Goal: Transaction & Acquisition: Purchase product/service

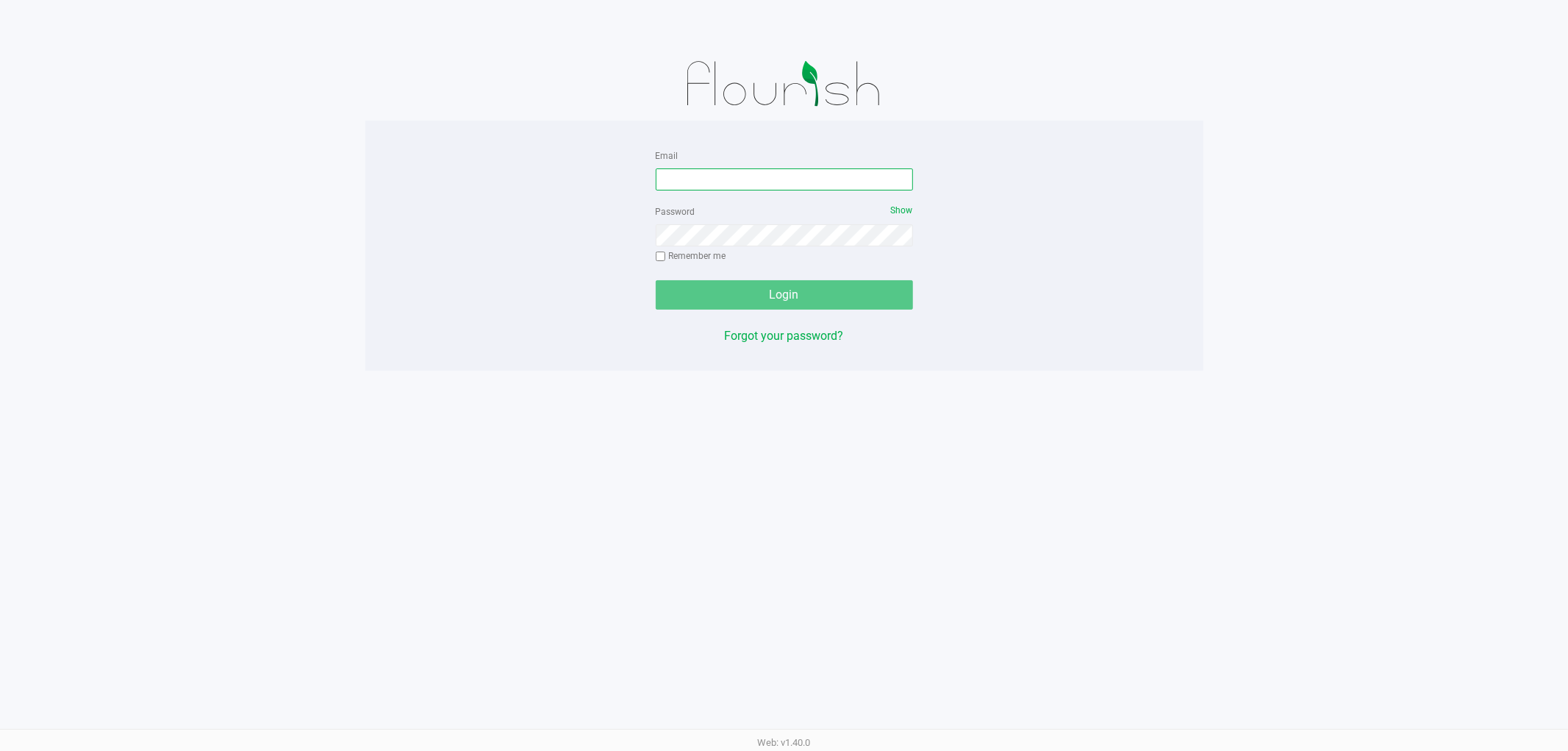
click at [702, 180] on input "Email" at bounding box center [784, 180] width 257 height 22
type input "[EMAIL_ADDRESS][DOMAIN_NAME]"
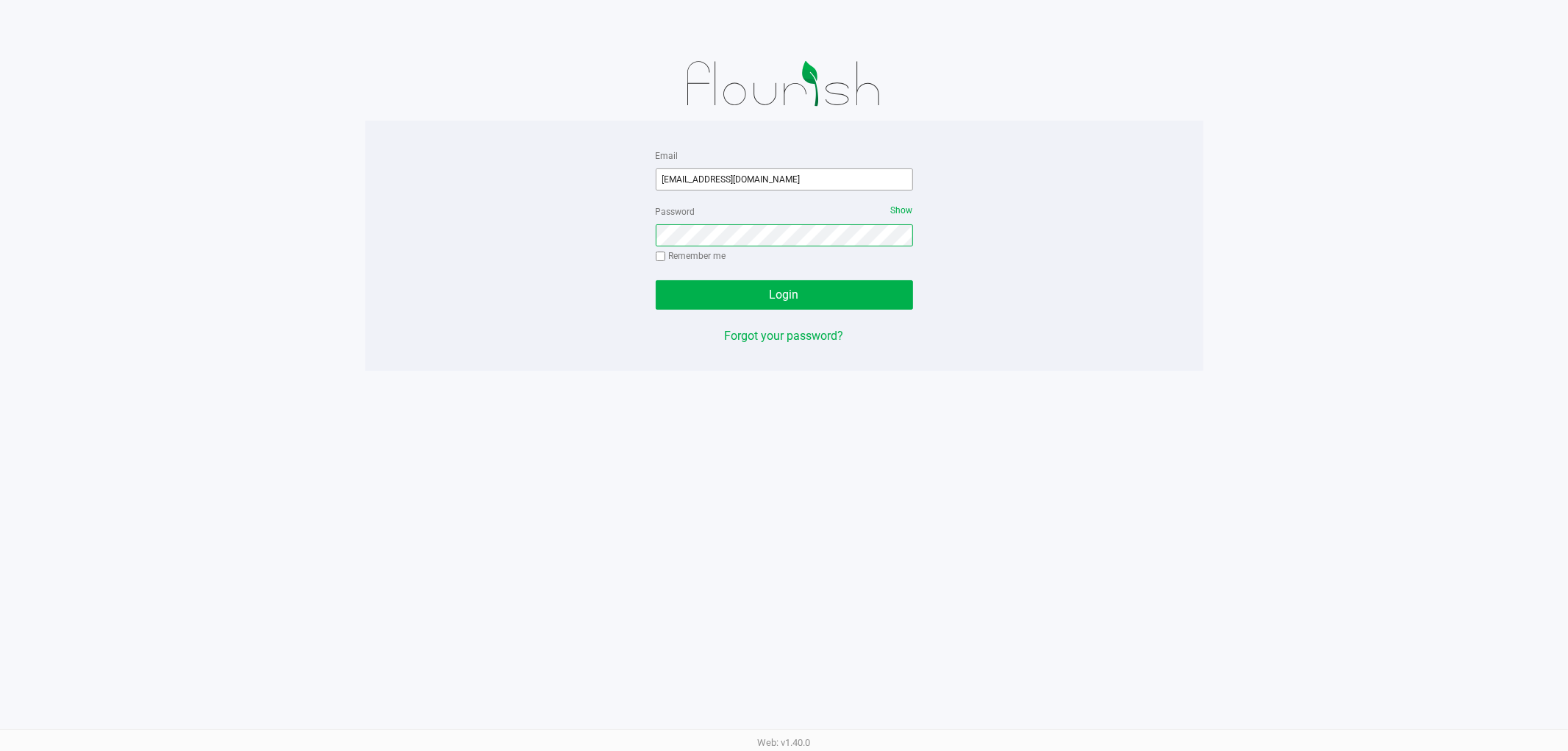
click at [656, 280] on button "Login" at bounding box center [784, 295] width 257 height 30
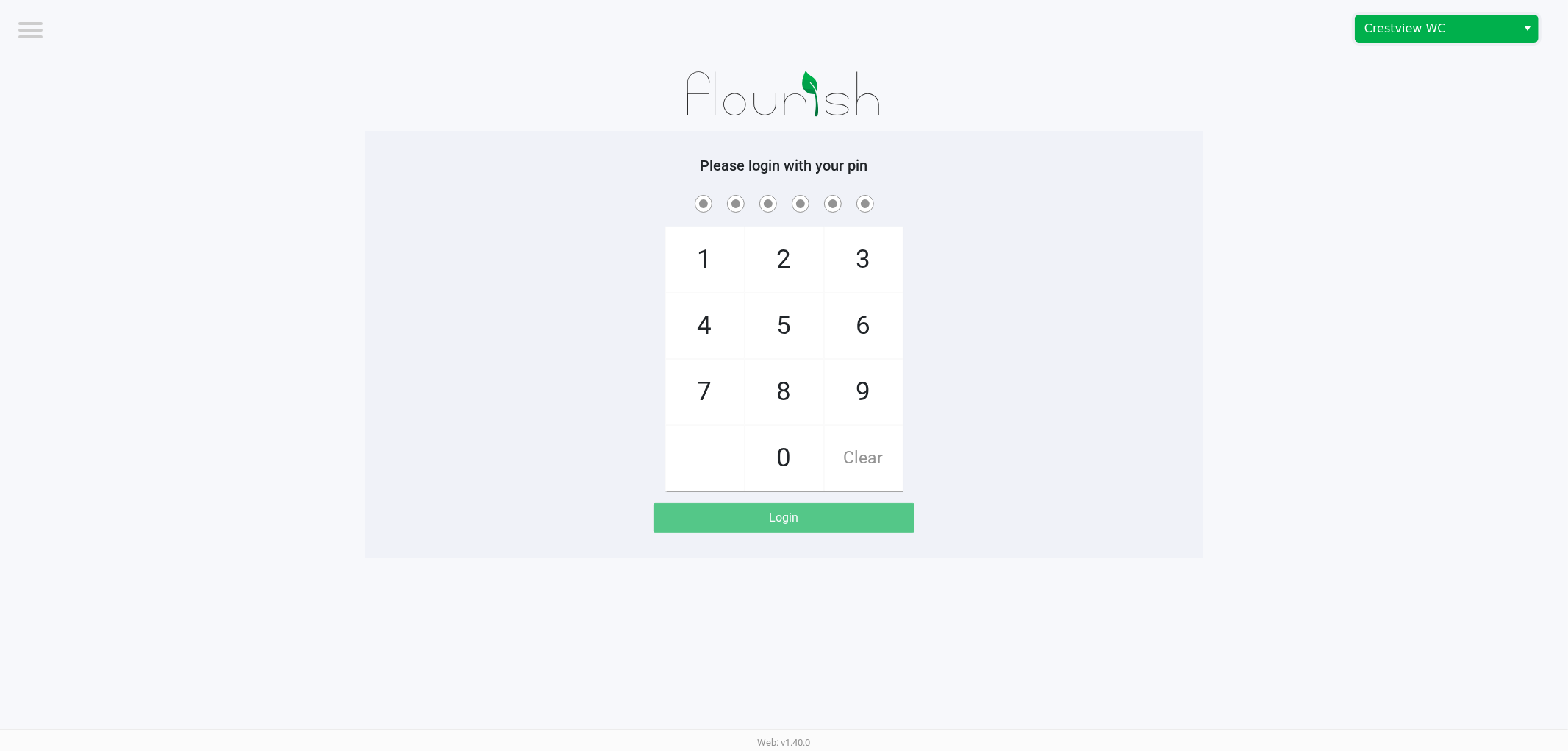
drag, startPoint x: 1415, startPoint y: 16, endPoint x: 1412, endPoint y: 32, distance: 16.3
click at [1415, 17] on span "Crestview WC" at bounding box center [1436, 29] width 161 height 27
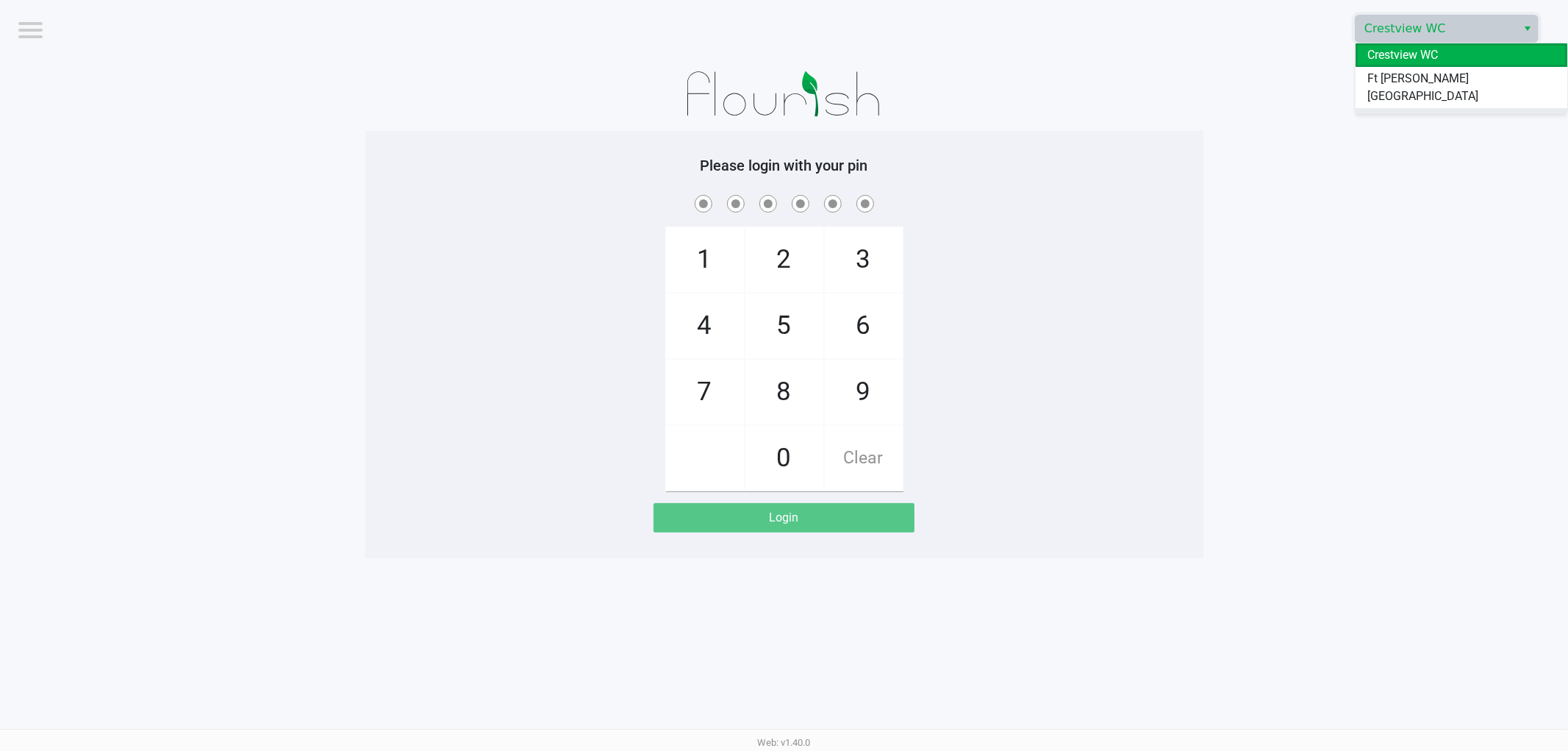
click at [1394, 111] on span "Pensacola WC" at bounding box center [1405, 120] width 75 height 18
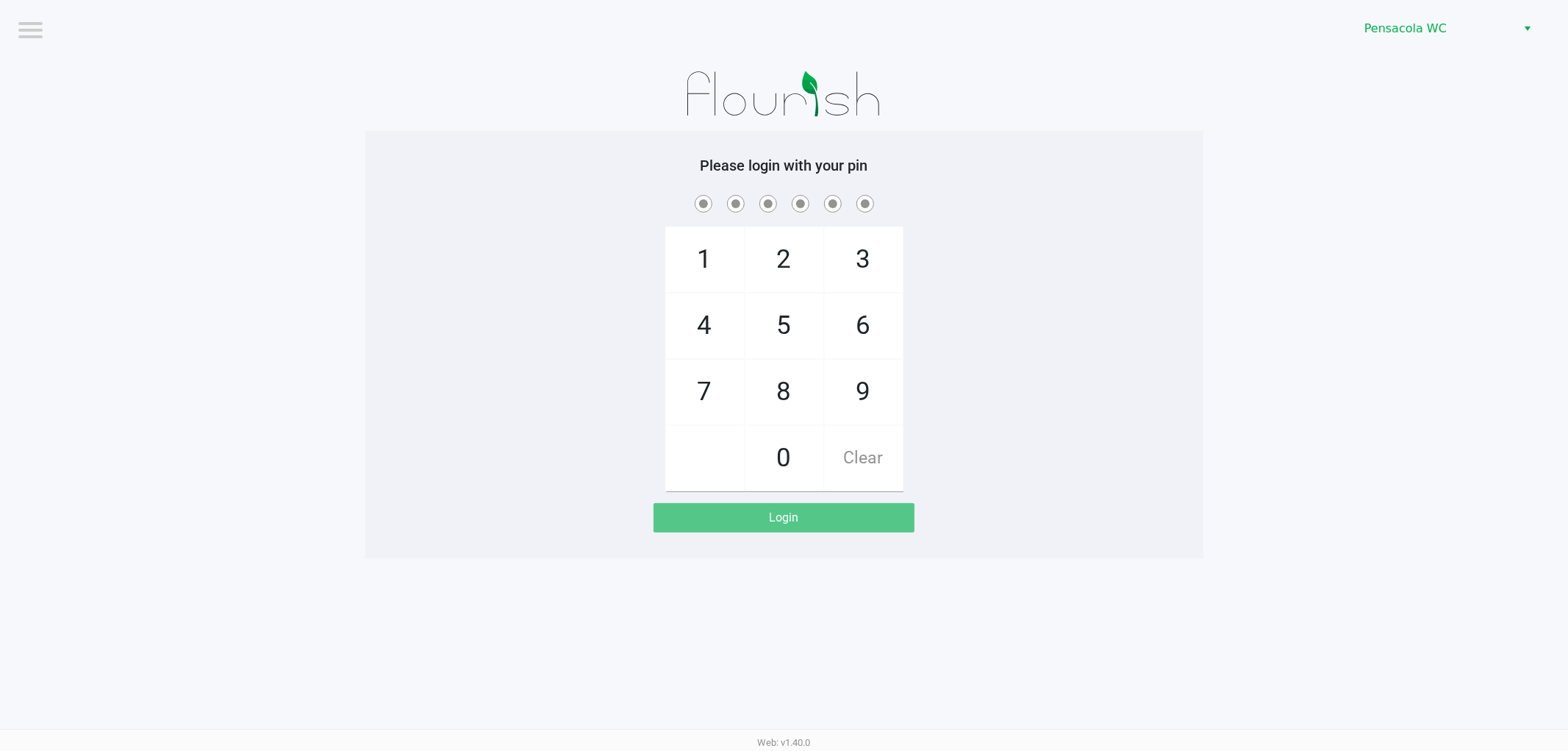
click at [1007, 392] on div "1 4 7 2 5 8 0 3 6 9 Clear" at bounding box center [784, 341] width 839 height 299
checkbox input "true"
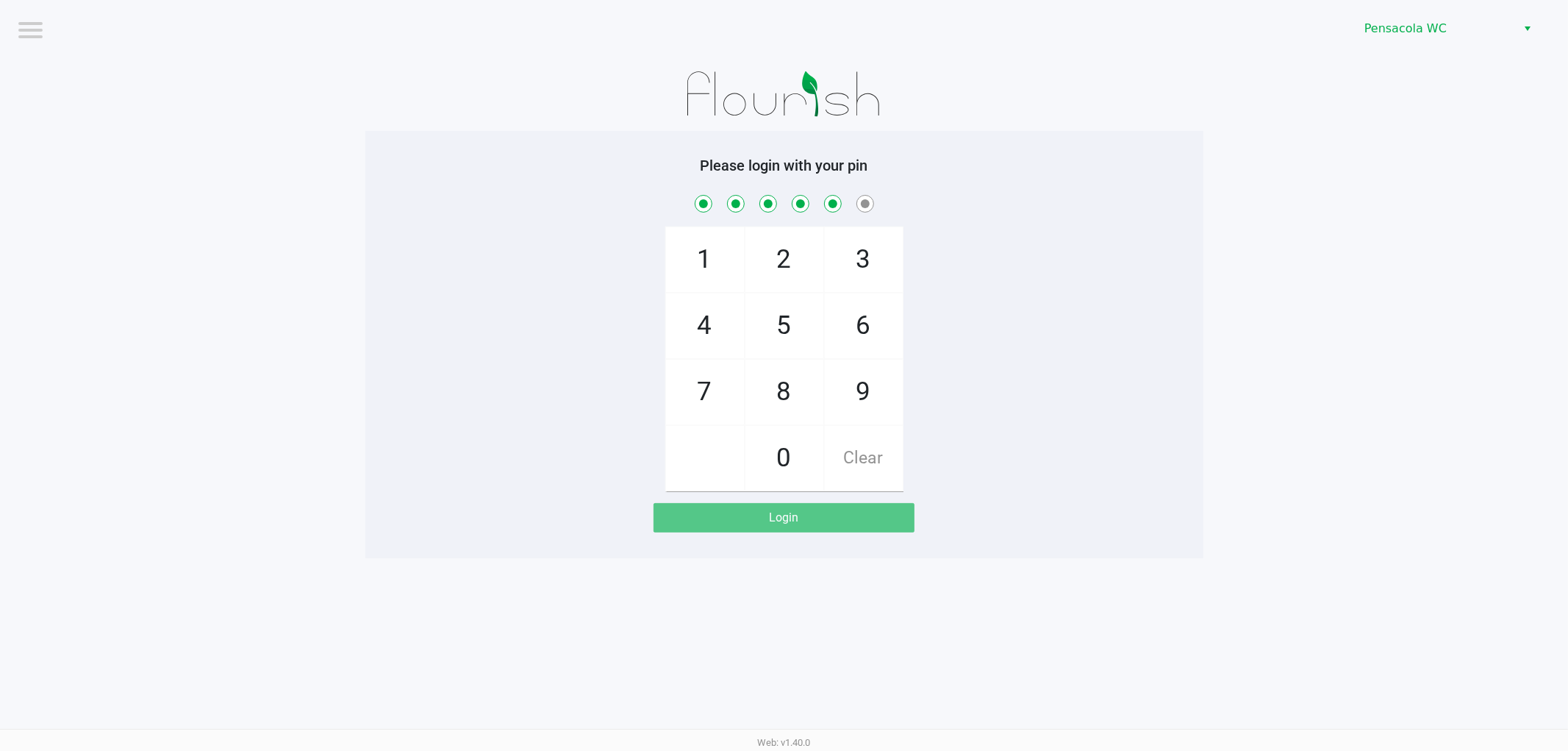
checkbox input "true"
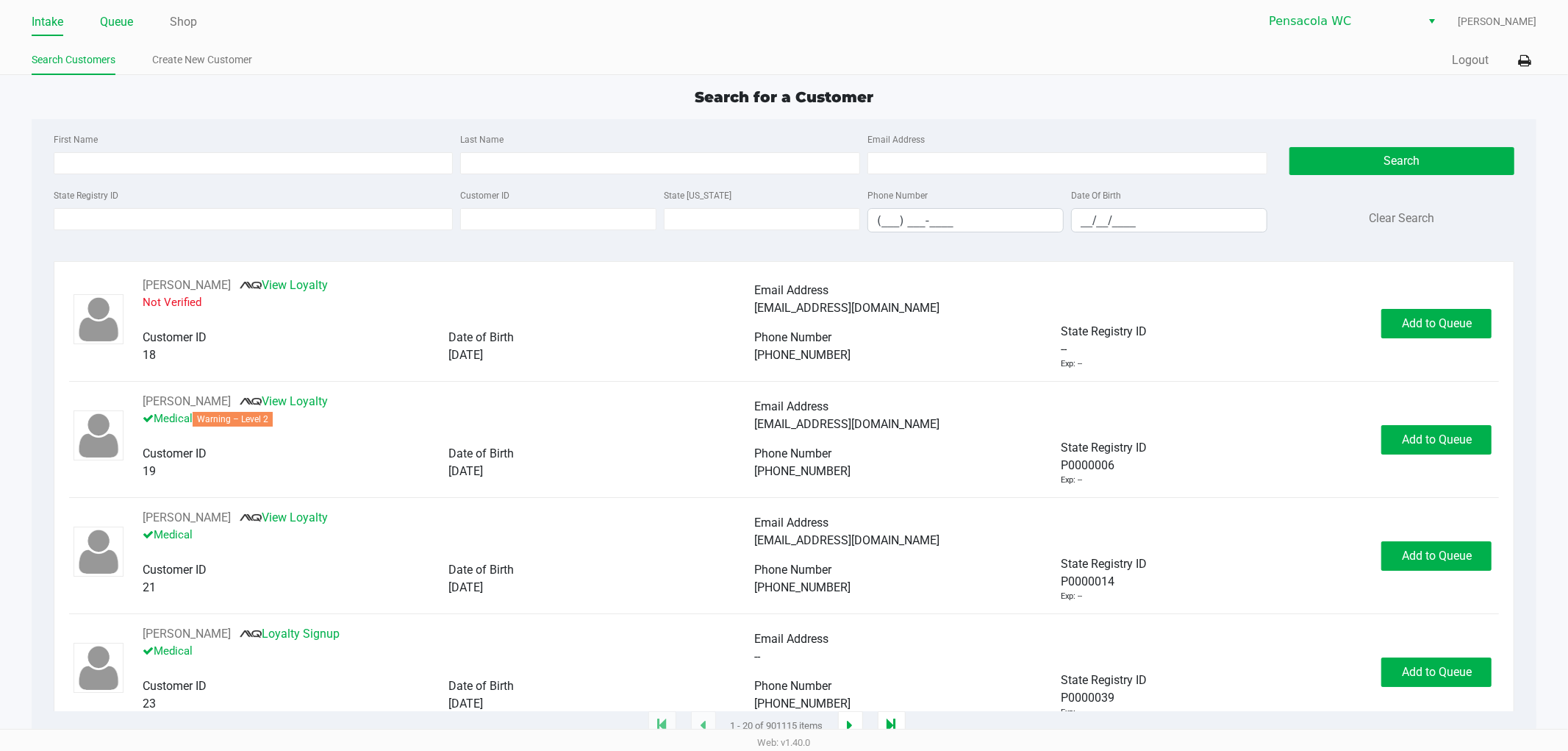
drag, startPoint x: 122, startPoint y: 15, endPoint x: 134, endPoint y: 47, distance: 34.2
click at [122, 16] on link "Queue" at bounding box center [117, 22] width 33 height 21
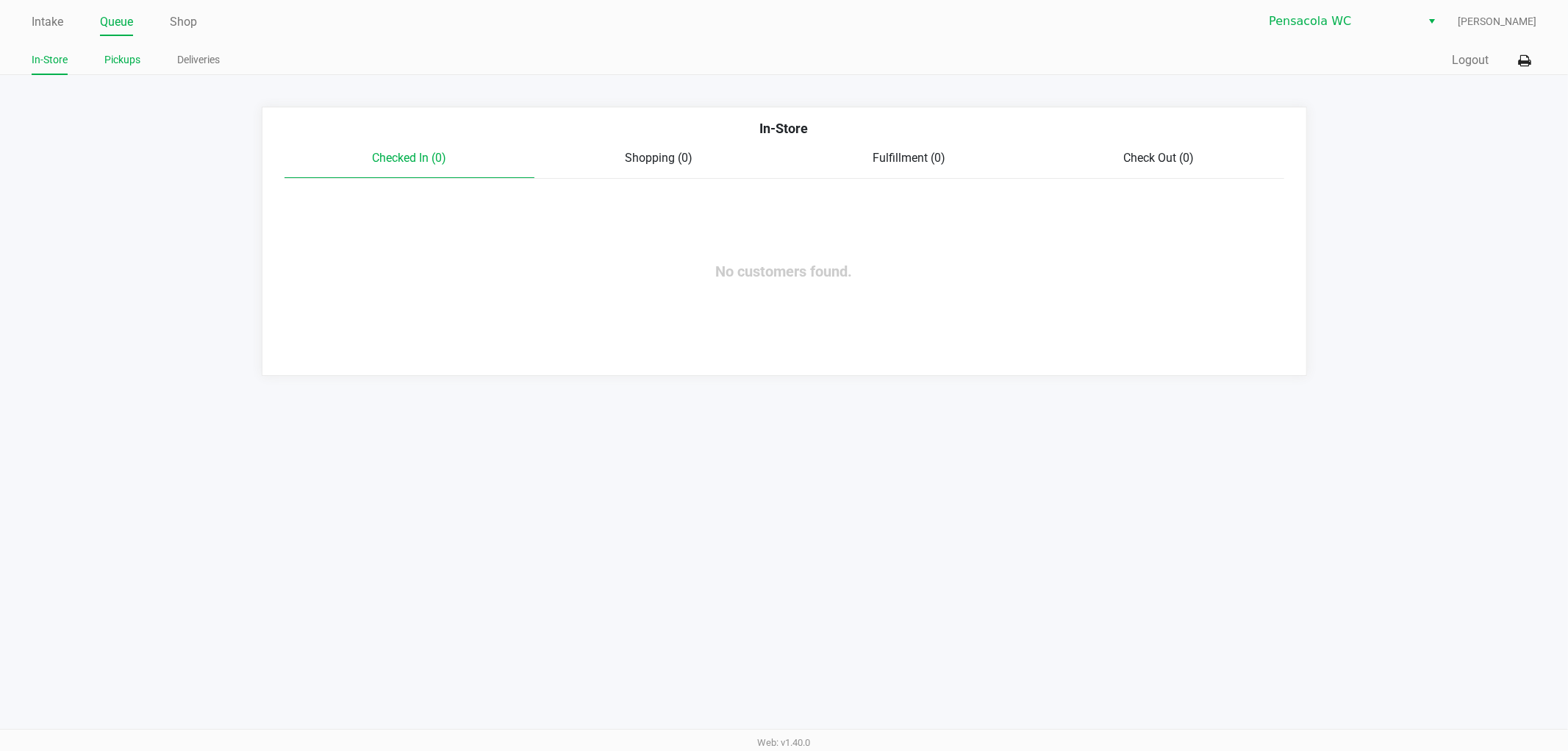
click at [129, 61] on link "Pickups" at bounding box center [122, 59] width 36 height 19
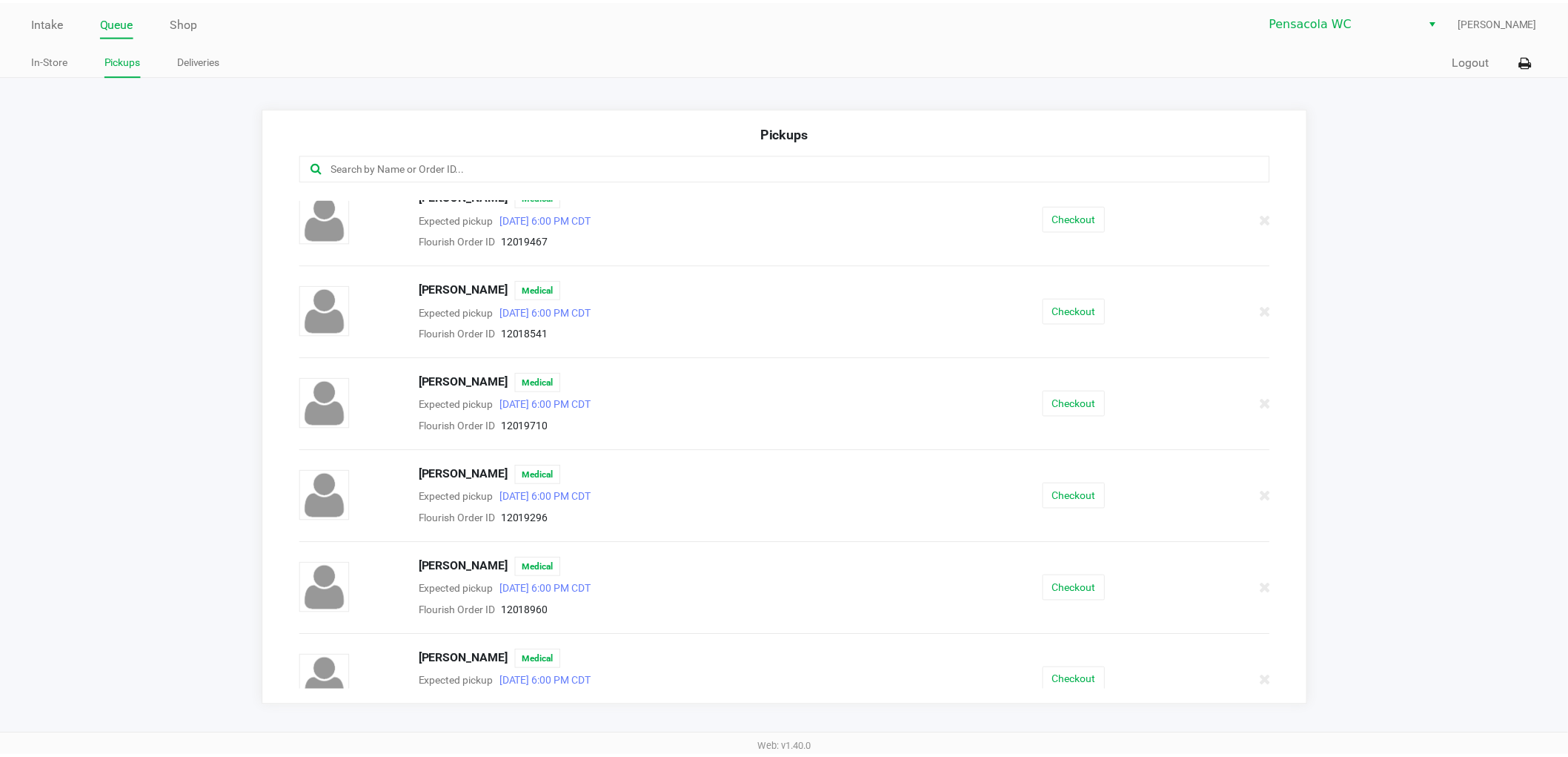
scroll to position [530, 0]
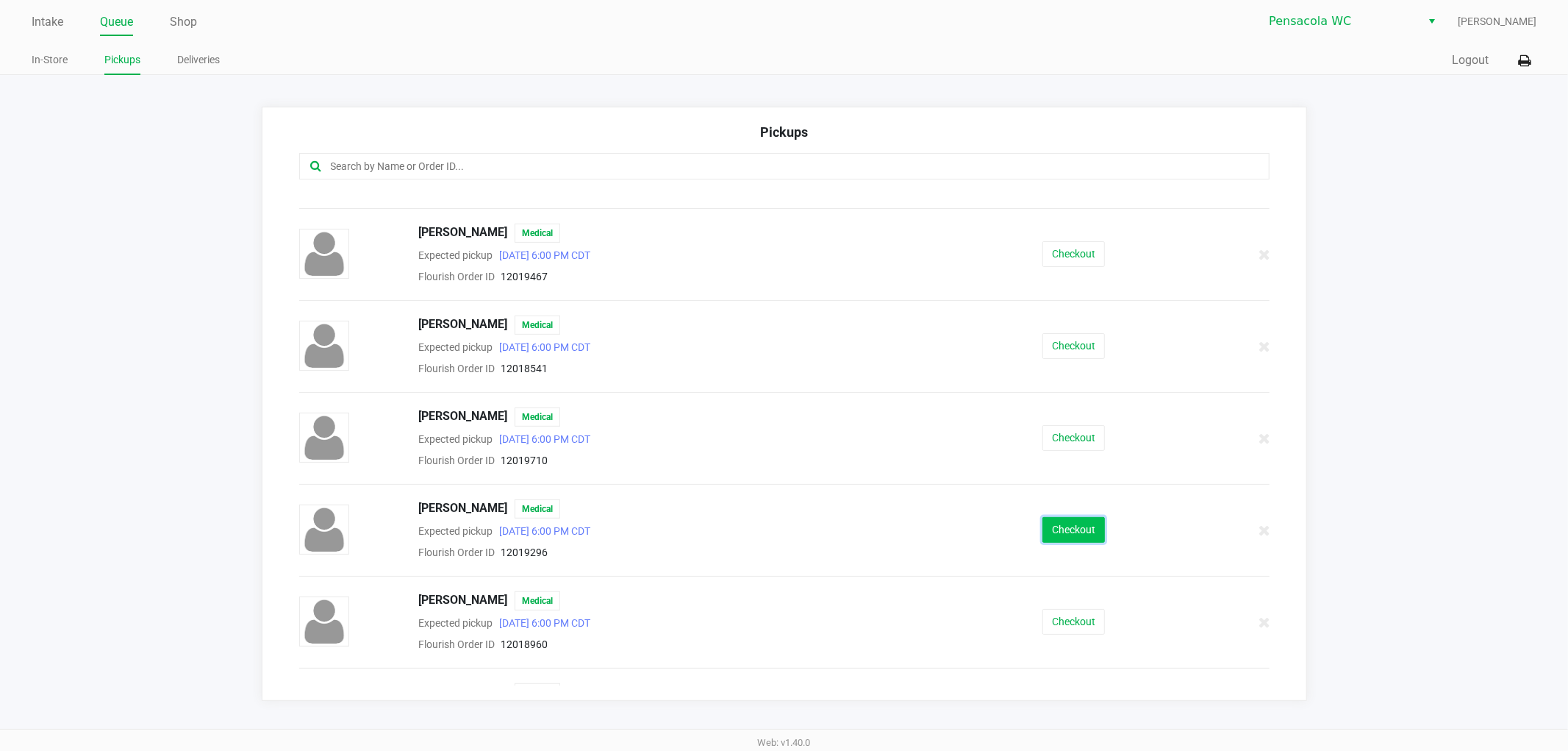
click at [1072, 527] on button "Checkout" at bounding box center [1074, 530] width 62 height 26
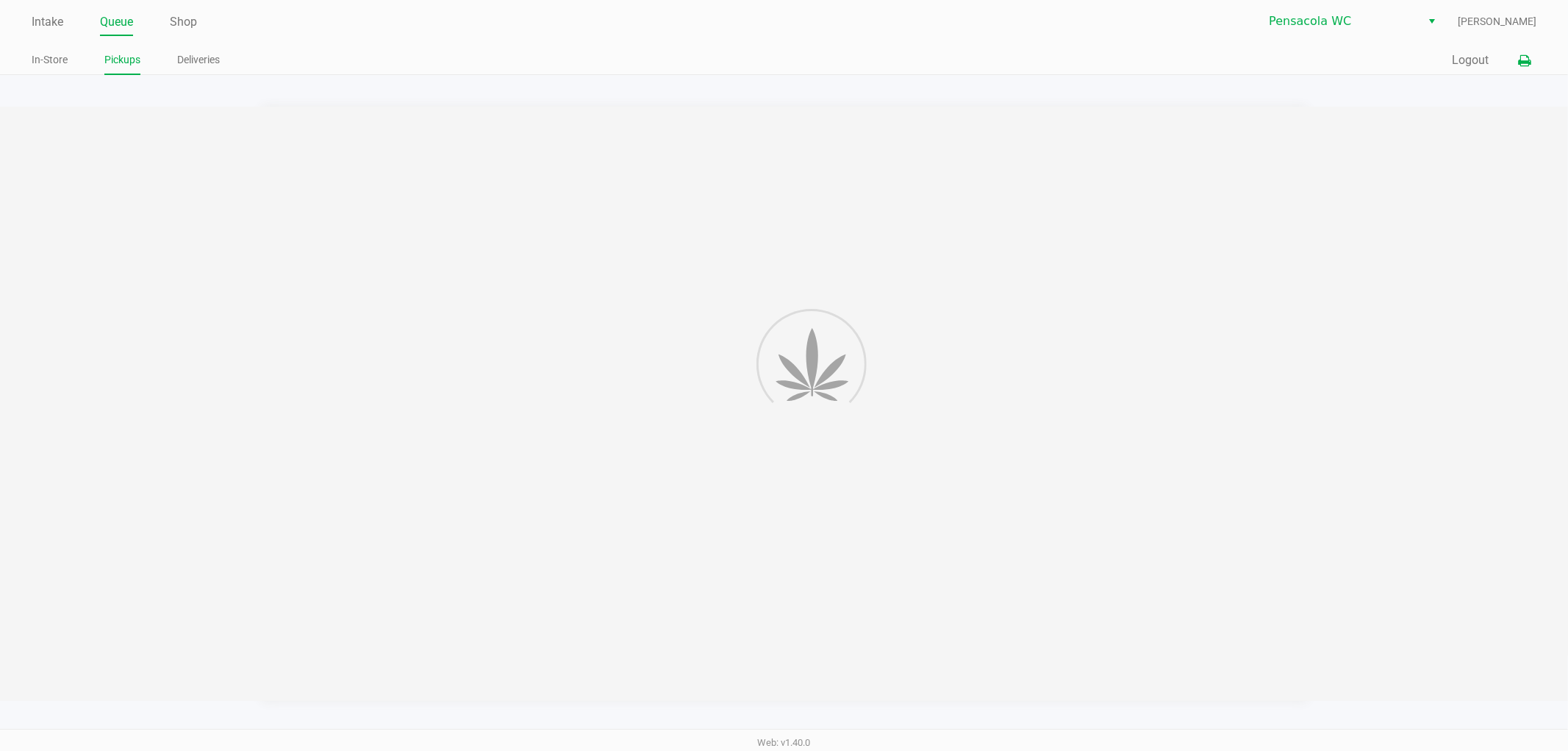
click at [1513, 54] on button at bounding box center [1524, 60] width 24 height 27
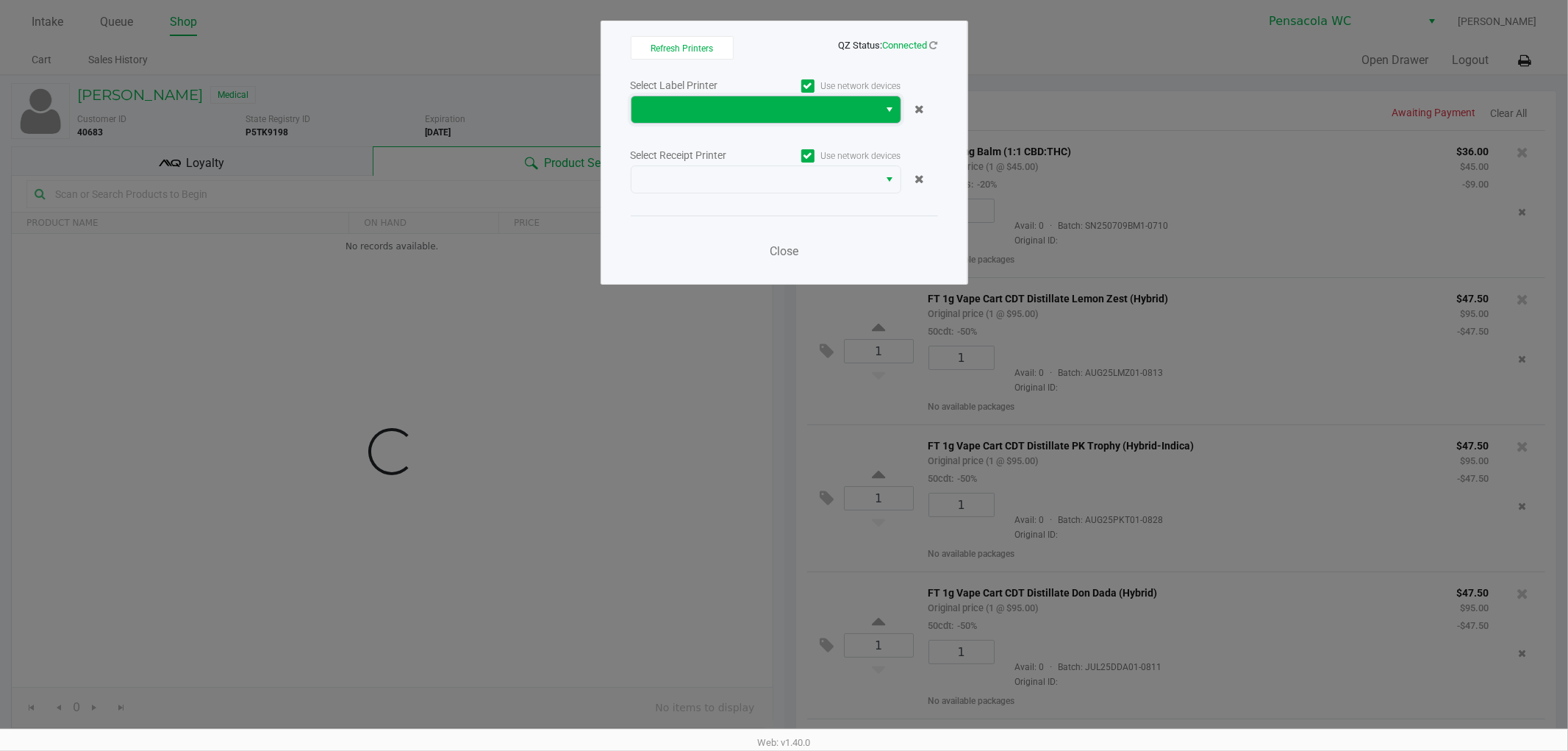
click at [827, 120] on span at bounding box center [755, 110] width 248 height 27
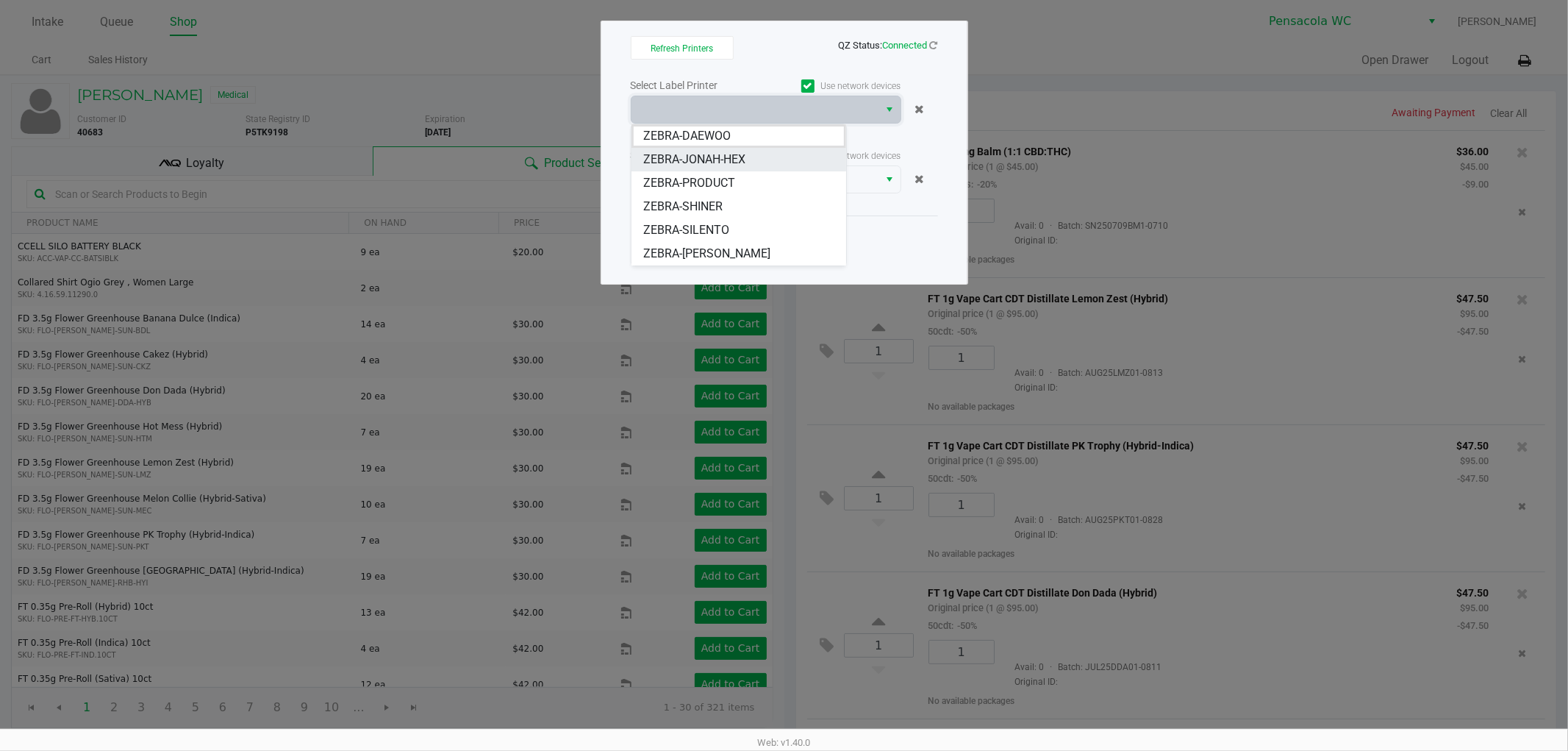
click at [744, 159] on span "ZEBRA-JONAH-HEX" at bounding box center [695, 160] width 102 height 18
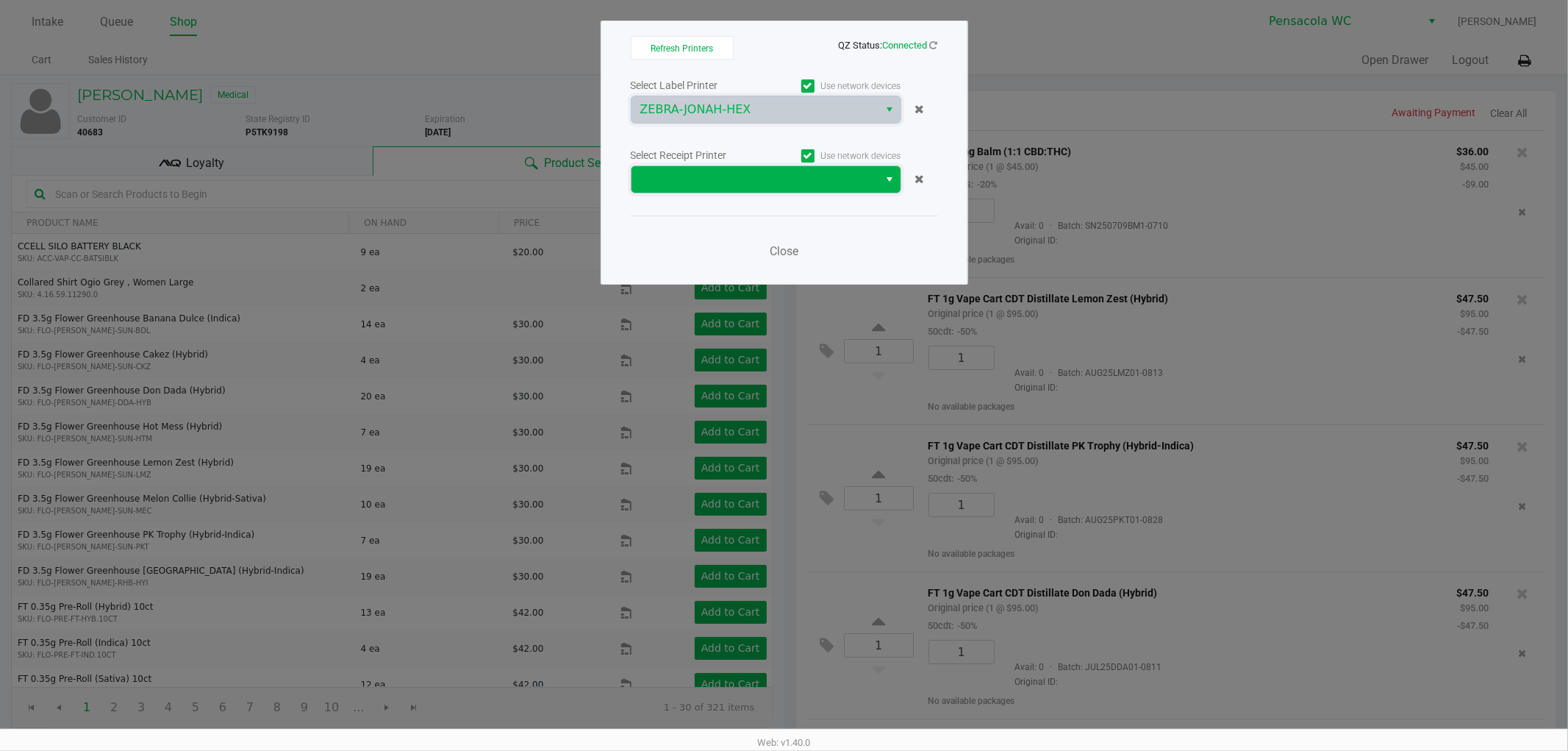
drag, startPoint x: 752, startPoint y: 177, endPoint x: 752, endPoint y: 187, distance: 10.0
click at [752, 177] on span at bounding box center [755, 180] width 230 height 18
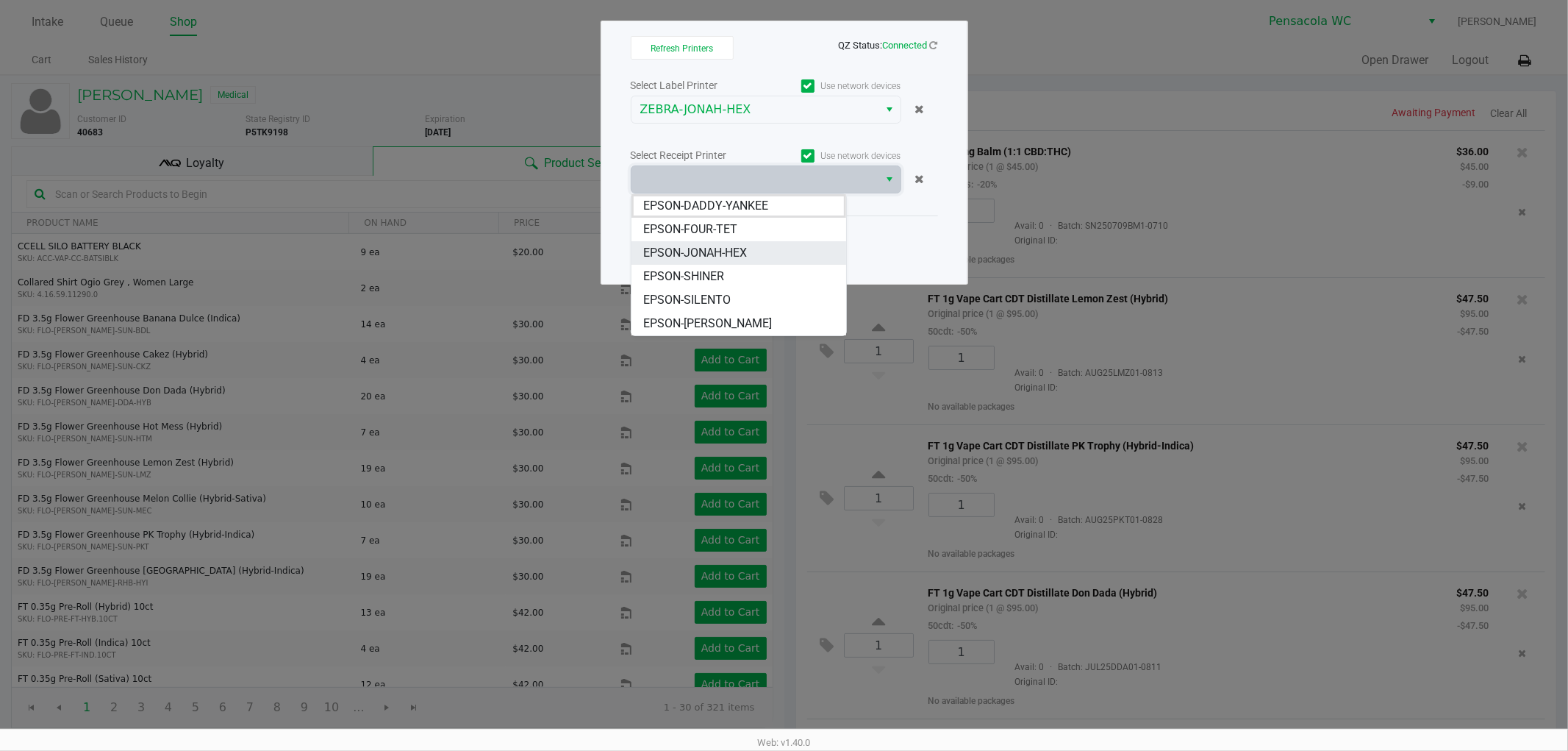
click at [758, 252] on li "EPSON-JONAH-HEX" at bounding box center [738, 253] width 214 height 24
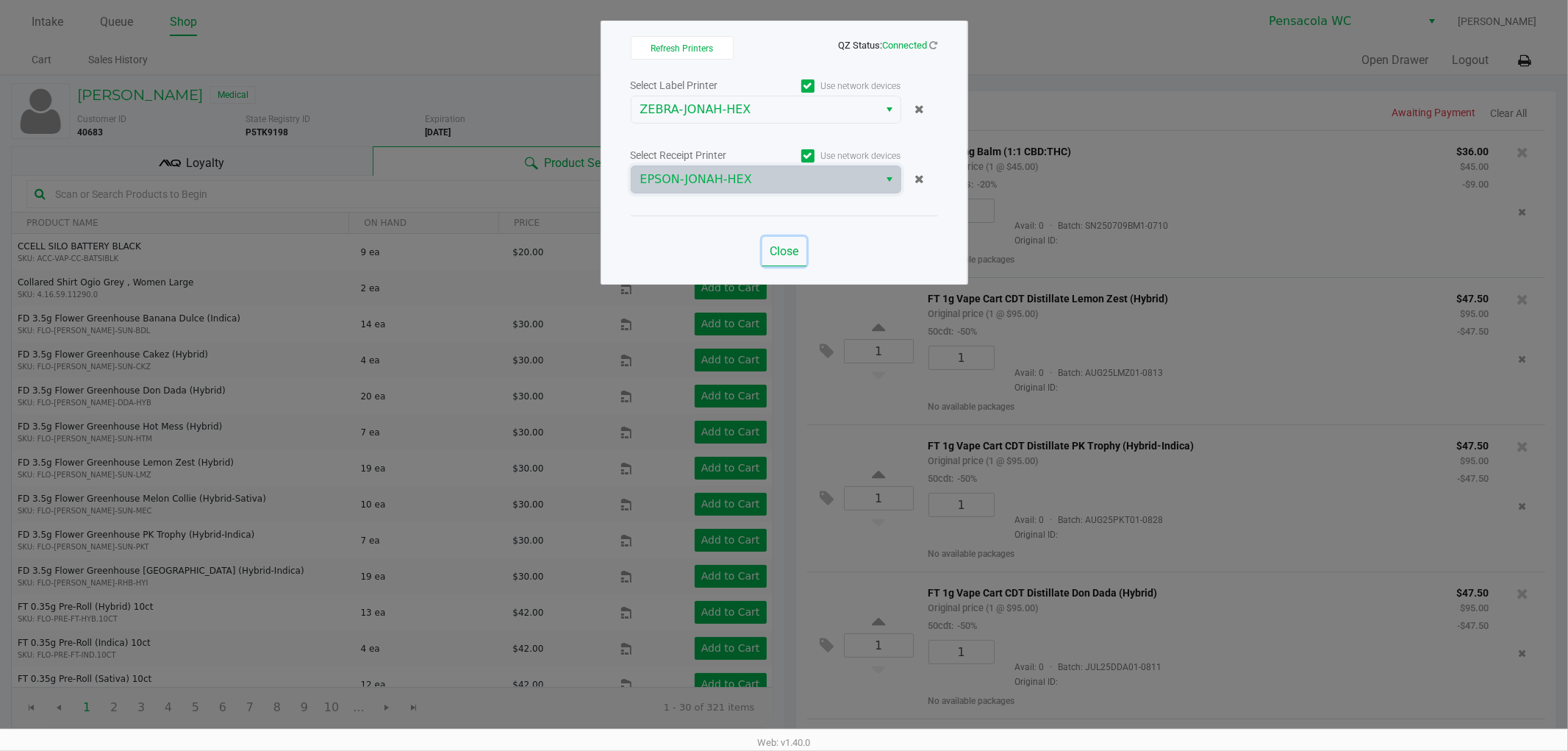
click at [776, 244] on span "Close" at bounding box center [784, 251] width 29 height 14
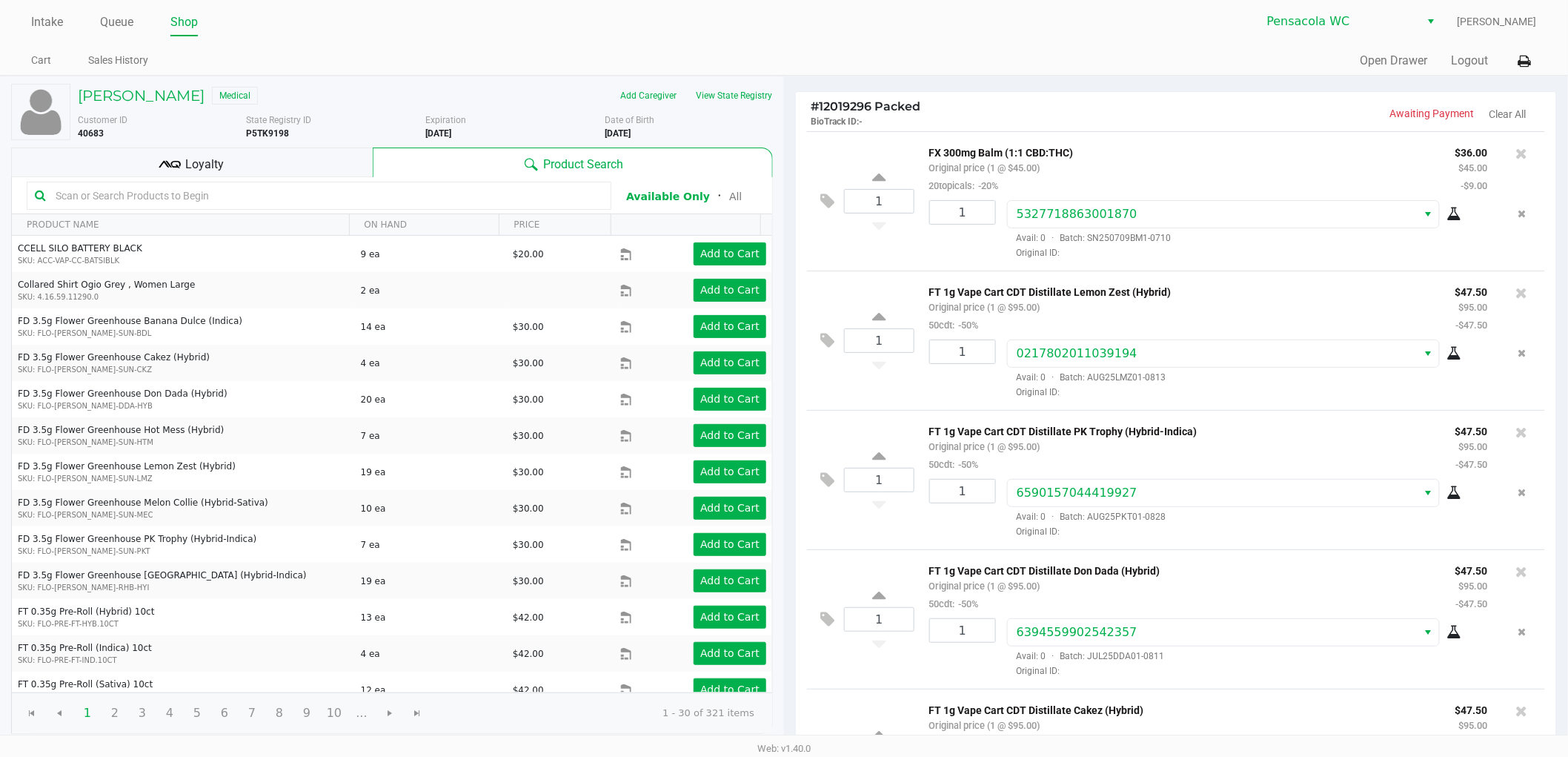
click at [361, 160] on div "Loyalty" at bounding box center [192, 162] width 362 height 30
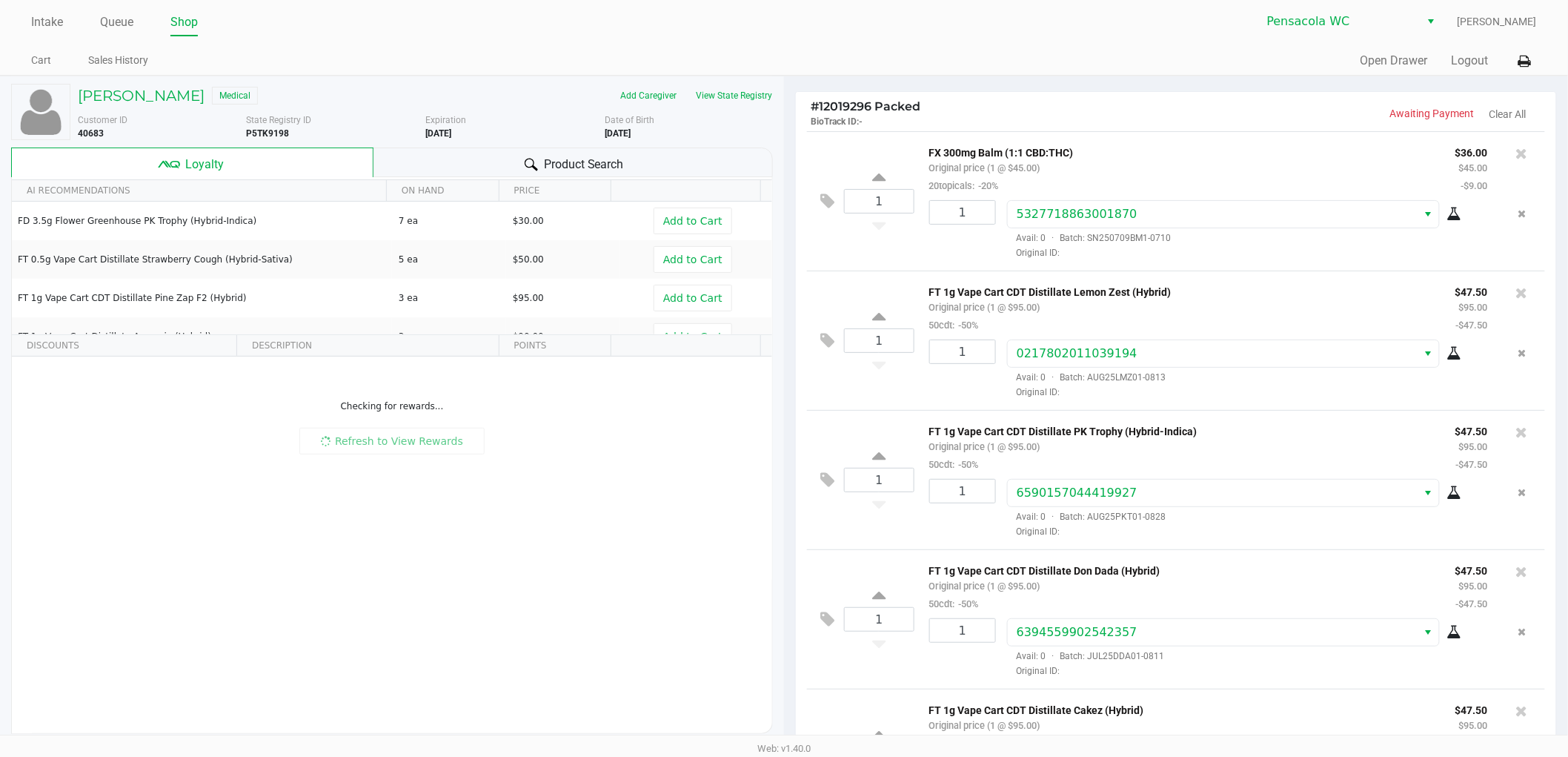
click at [419, 159] on div "Product Search" at bounding box center [573, 162] width 400 height 30
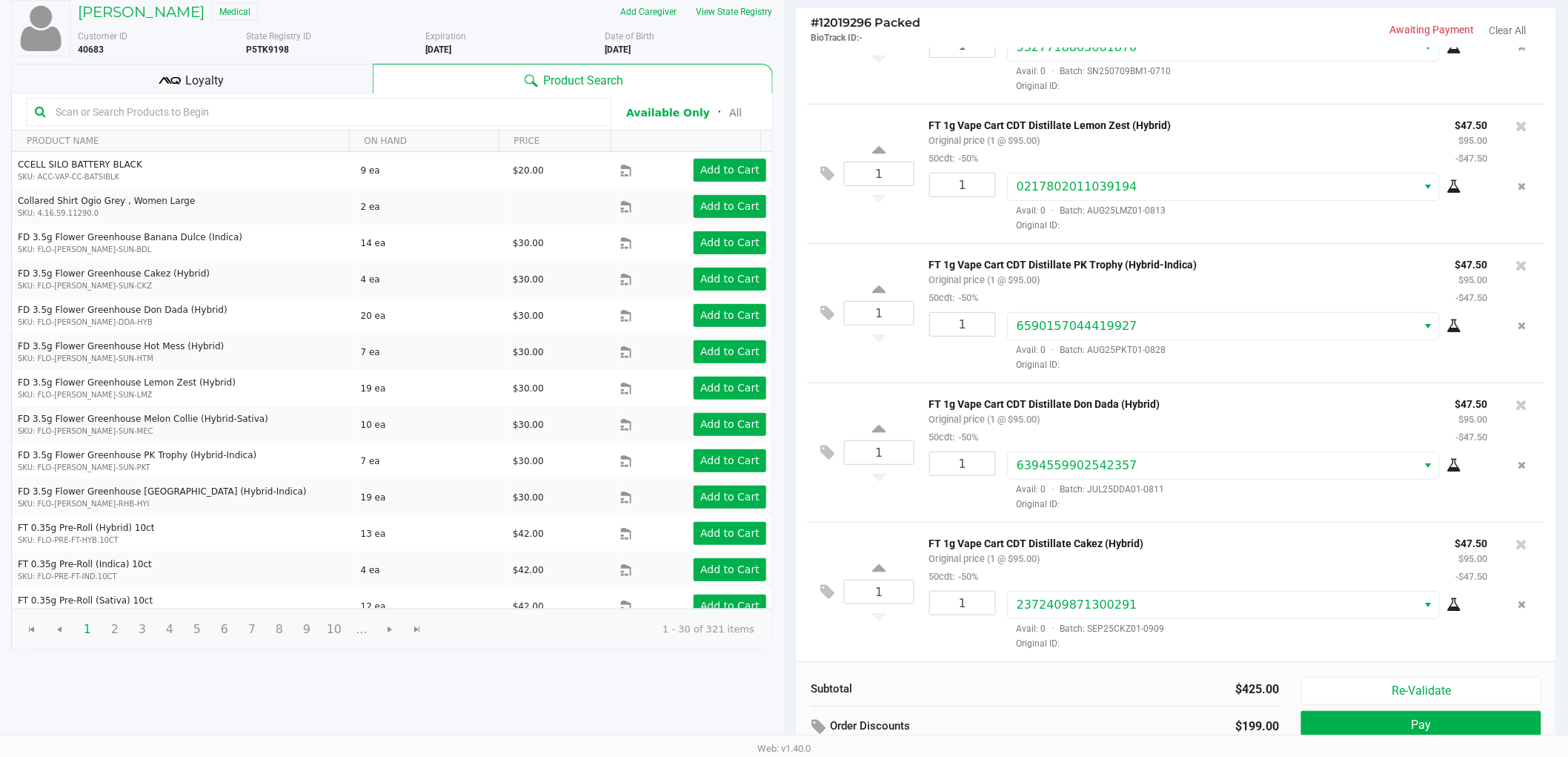
scroll to position [171, 0]
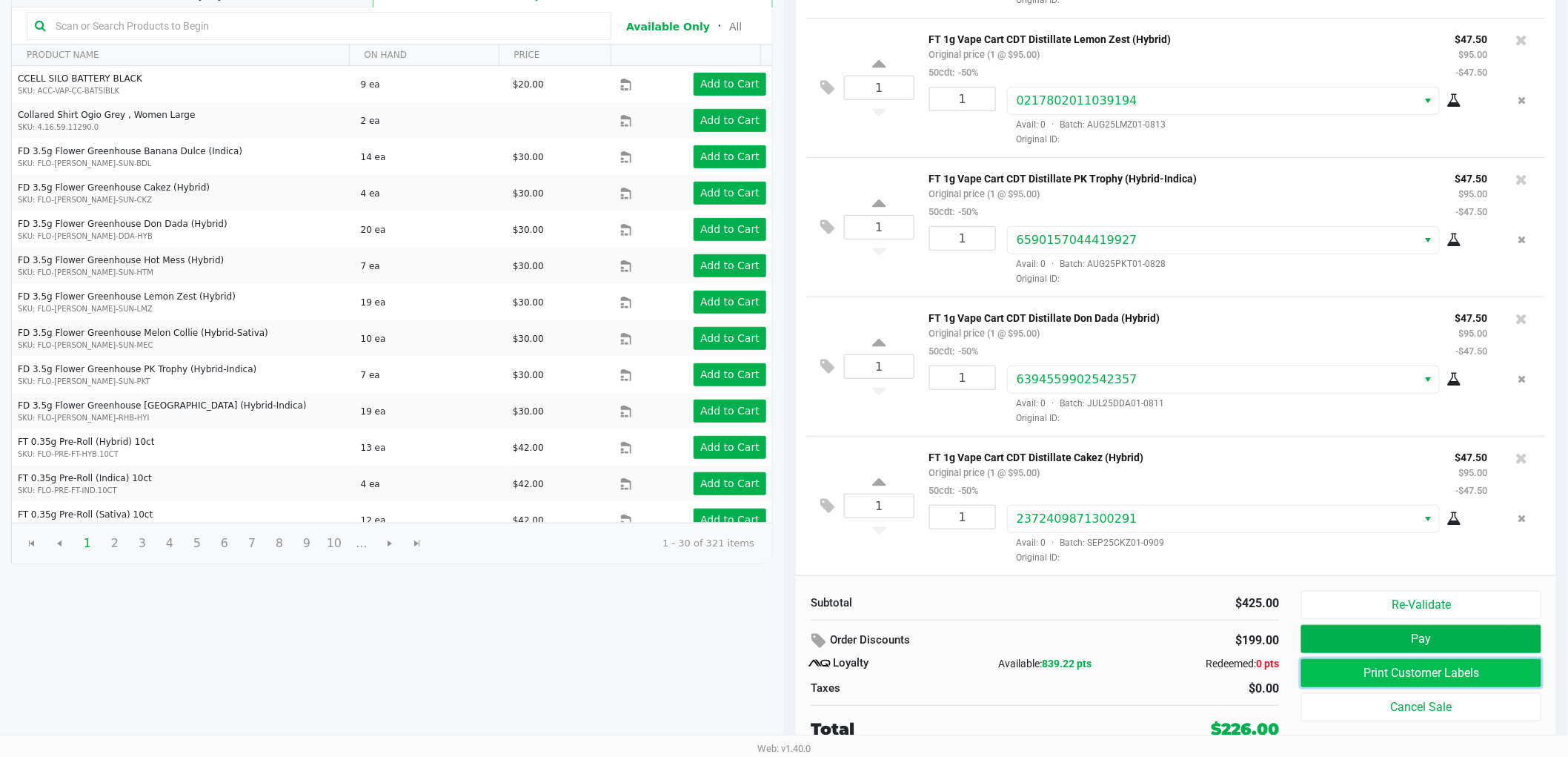
click at [1346, 670] on button "Print Customer Labels" at bounding box center [1421, 673] width 240 height 28
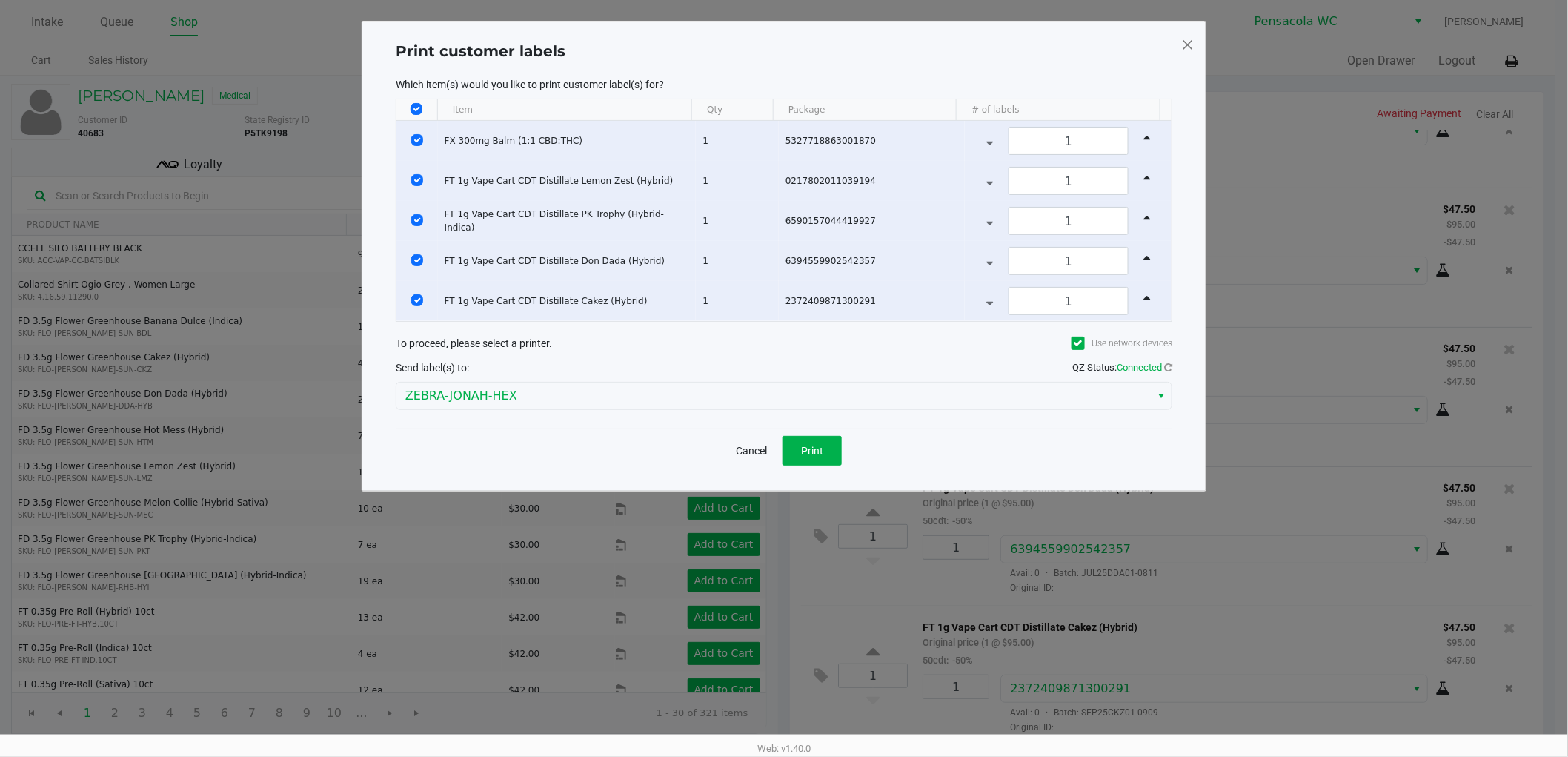
scroll to position [0, 0]
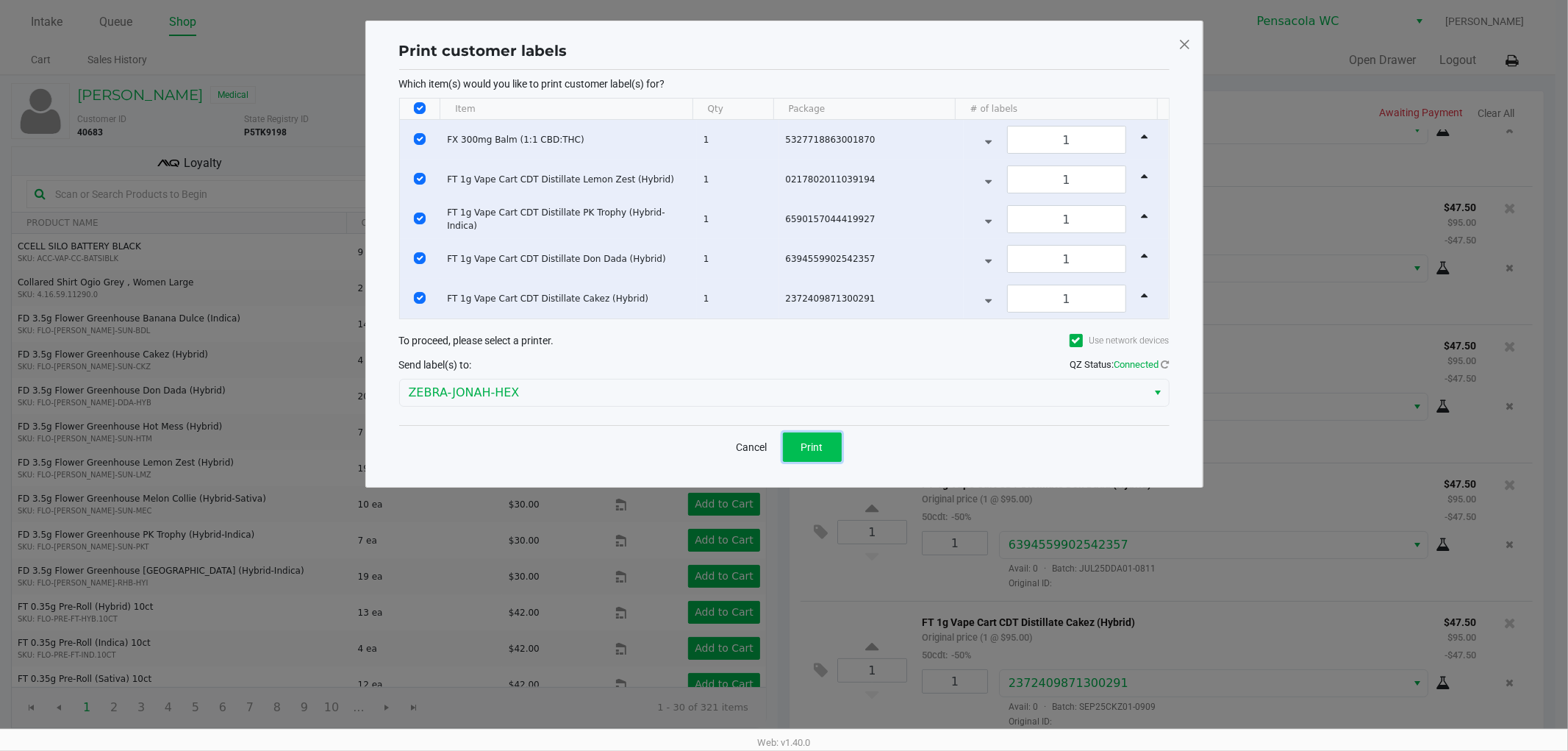
click at [805, 441] on span "Print" at bounding box center [813, 447] width 22 height 12
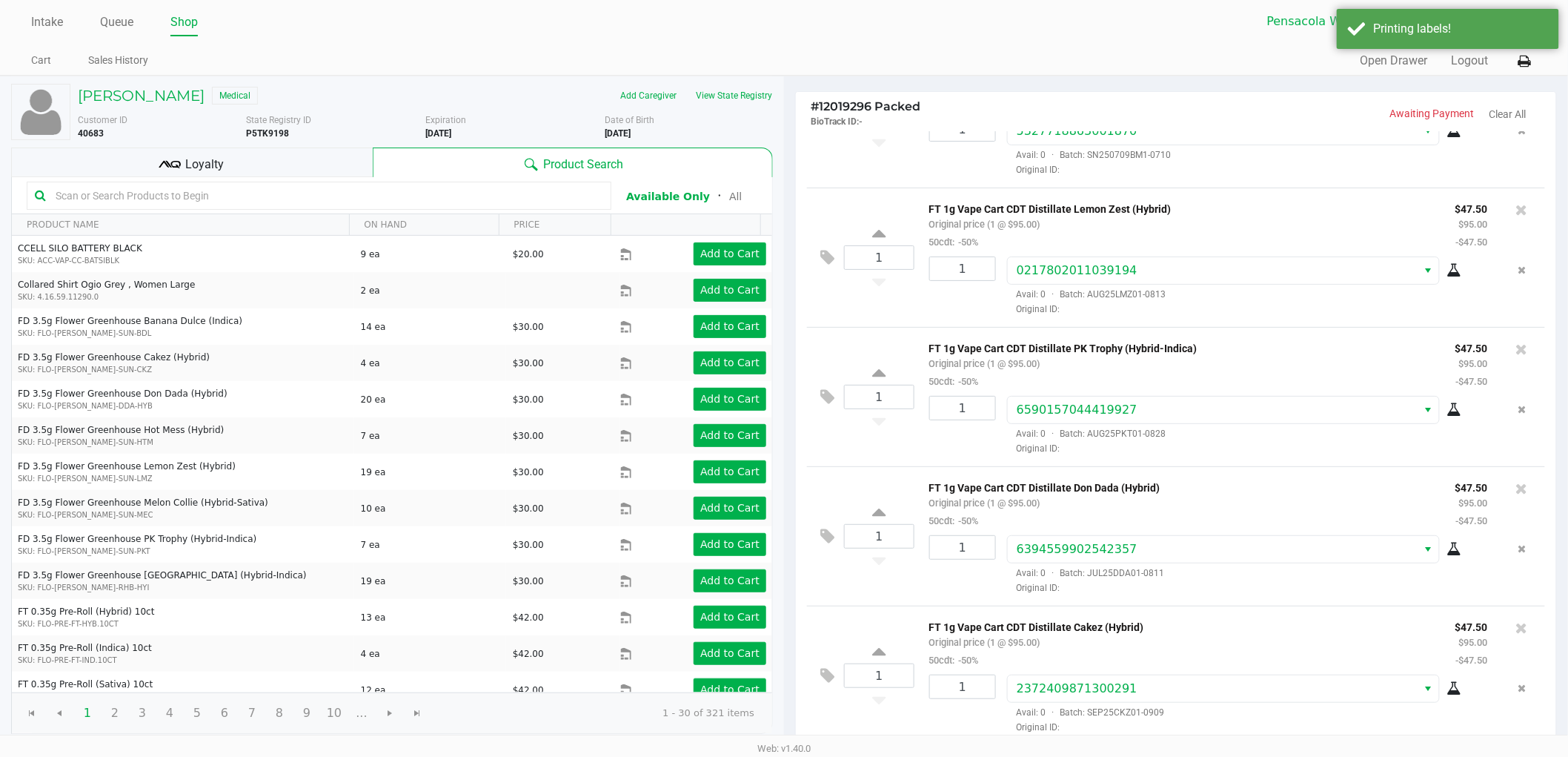
drag, startPoint x: 1279, startPoint y: 293, endPoint x: 953, endPoint y: 300, distance: 326.1
click at [951, 298] on div "1" at bounding box center [957, 286] width 78 height 59
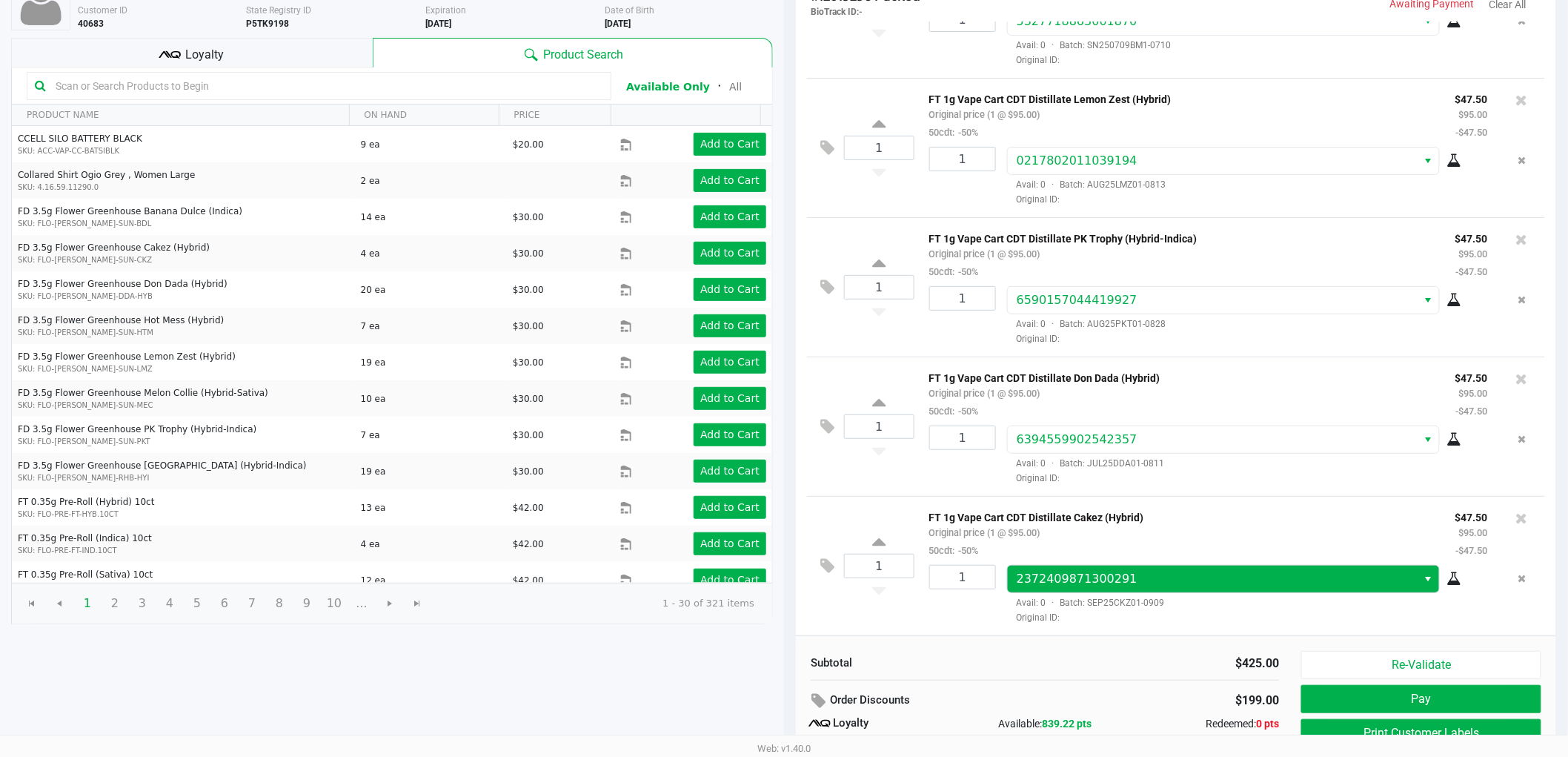
scroll to position [171, 0]
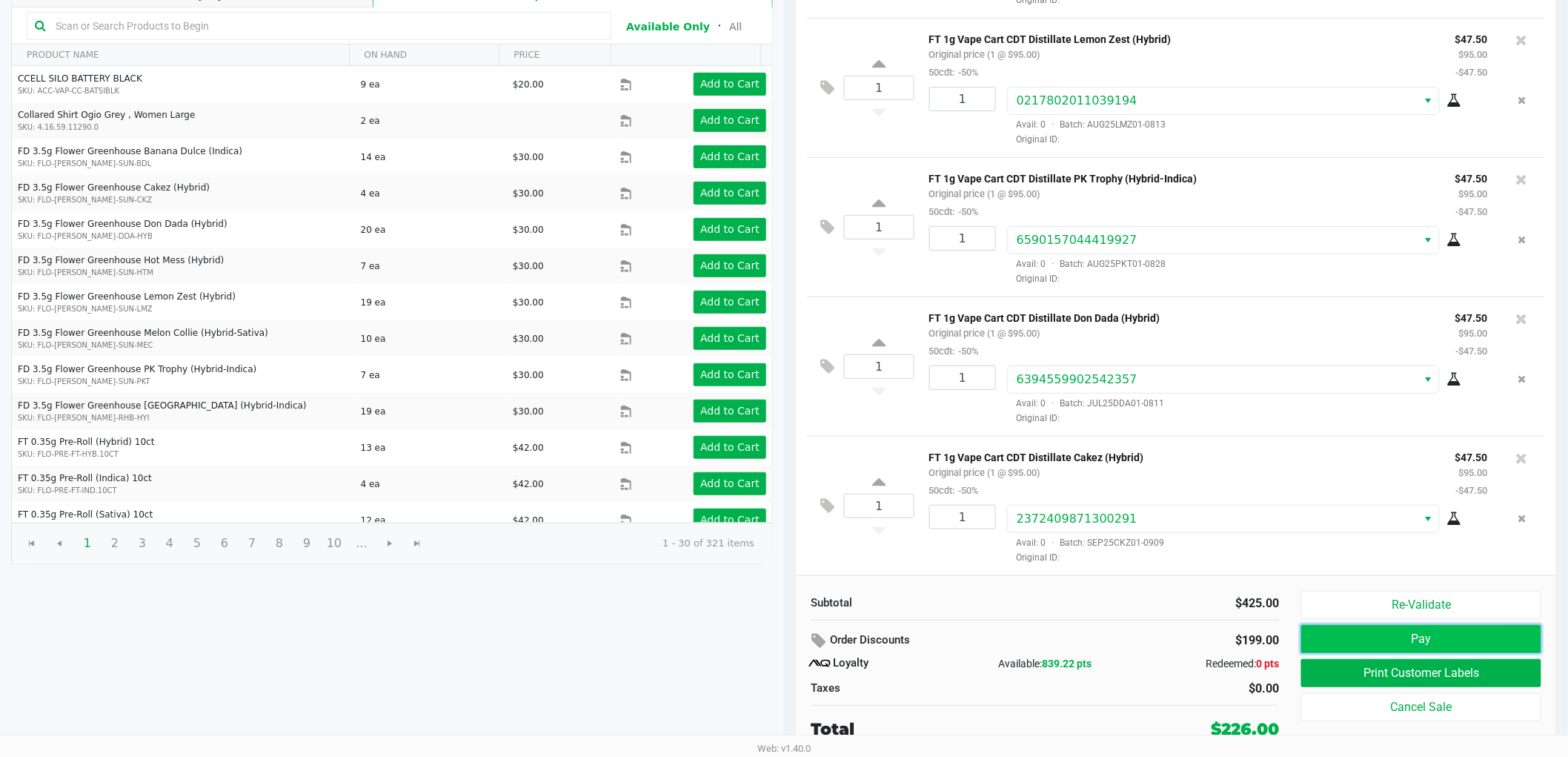
click at [1356, 634] on button "Pay" at bounding box center [1421, 639] width 240 height 28
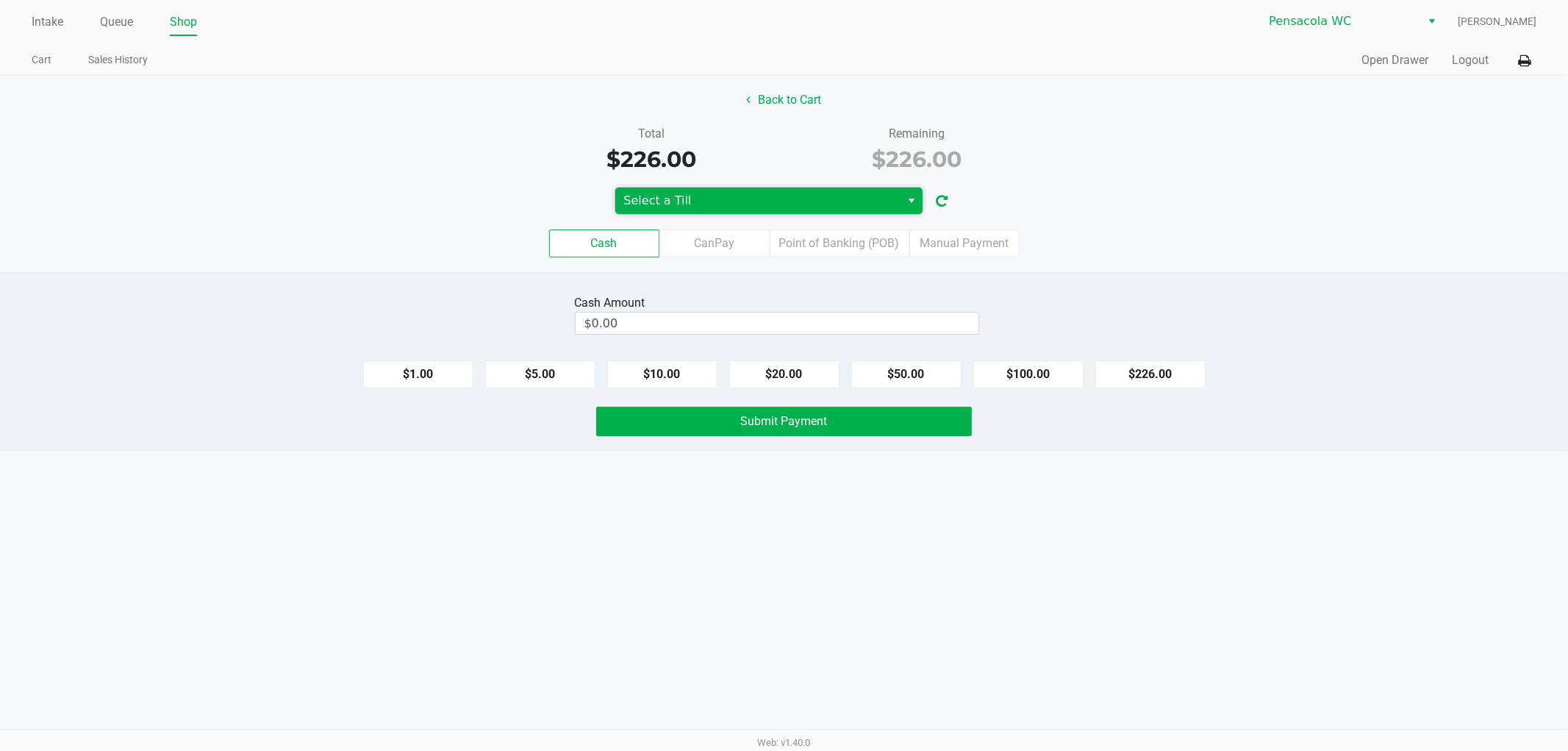
click at [749, 194] on span "Select a Till" at bounding box center [758, 201] width 269 height 18
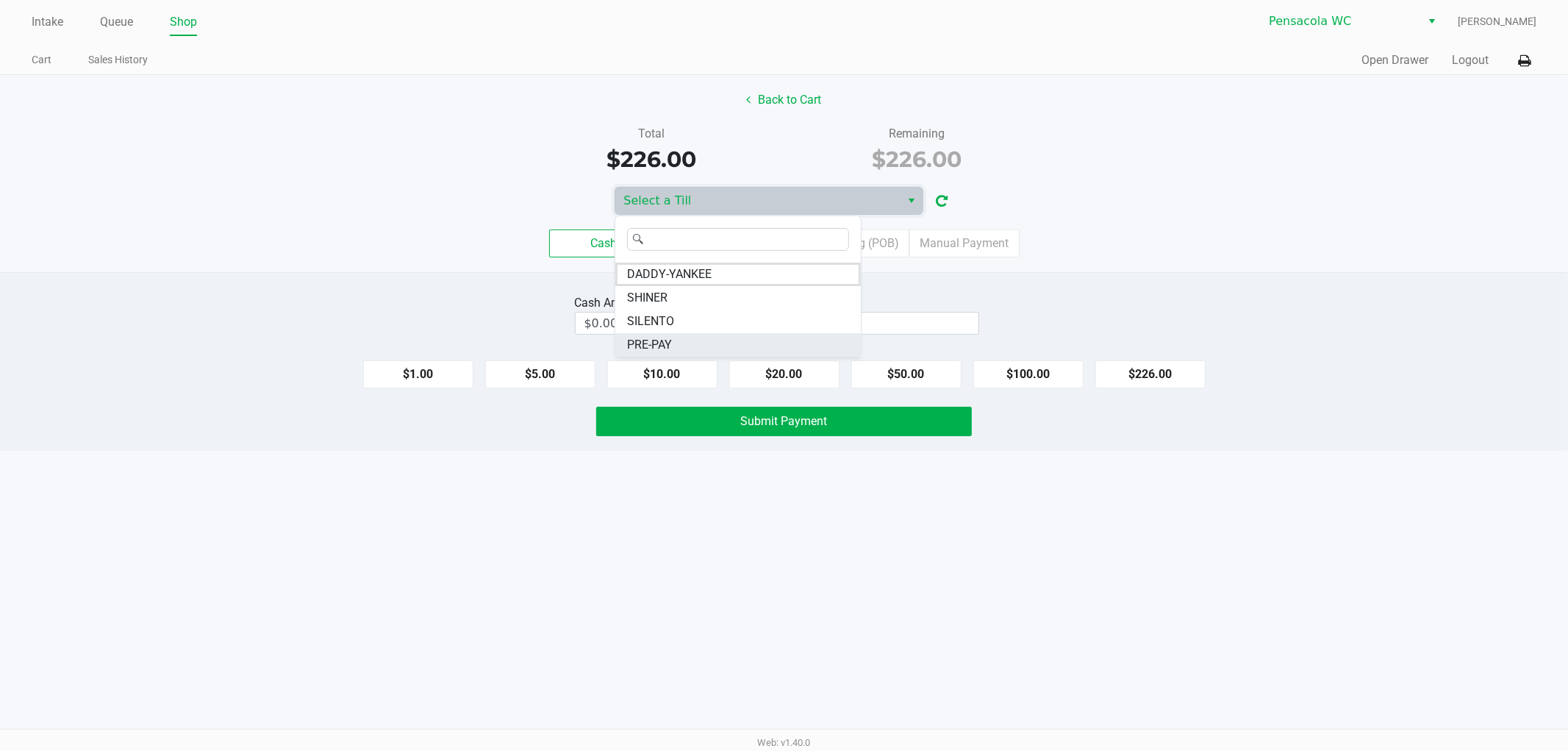
click at [709, 354] on li "PRE-PAY" at bounding box center [738, 345] width 246 height 24
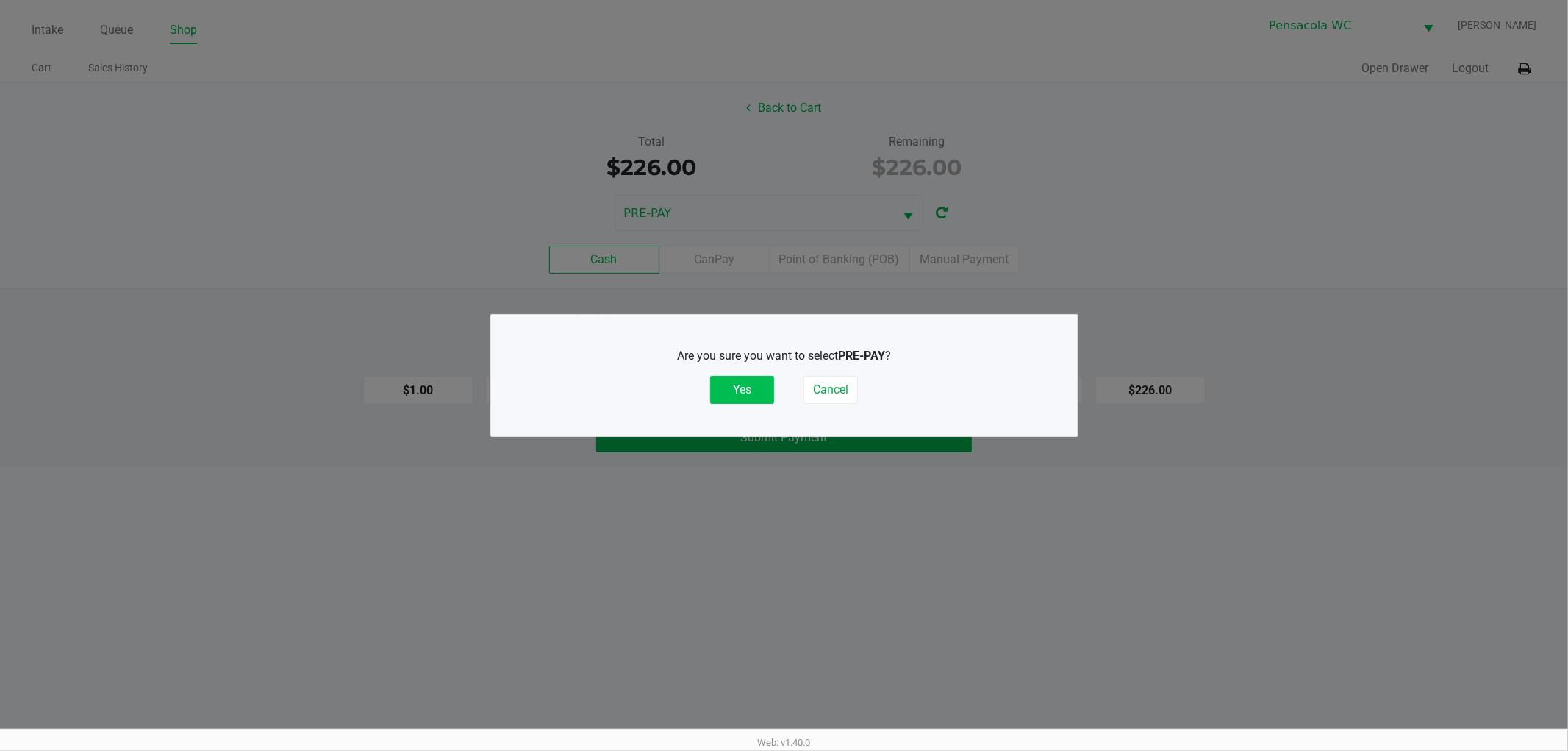
click at [734, 379] on button "Yes" at bounding box center [742, 390] width 64 height 28
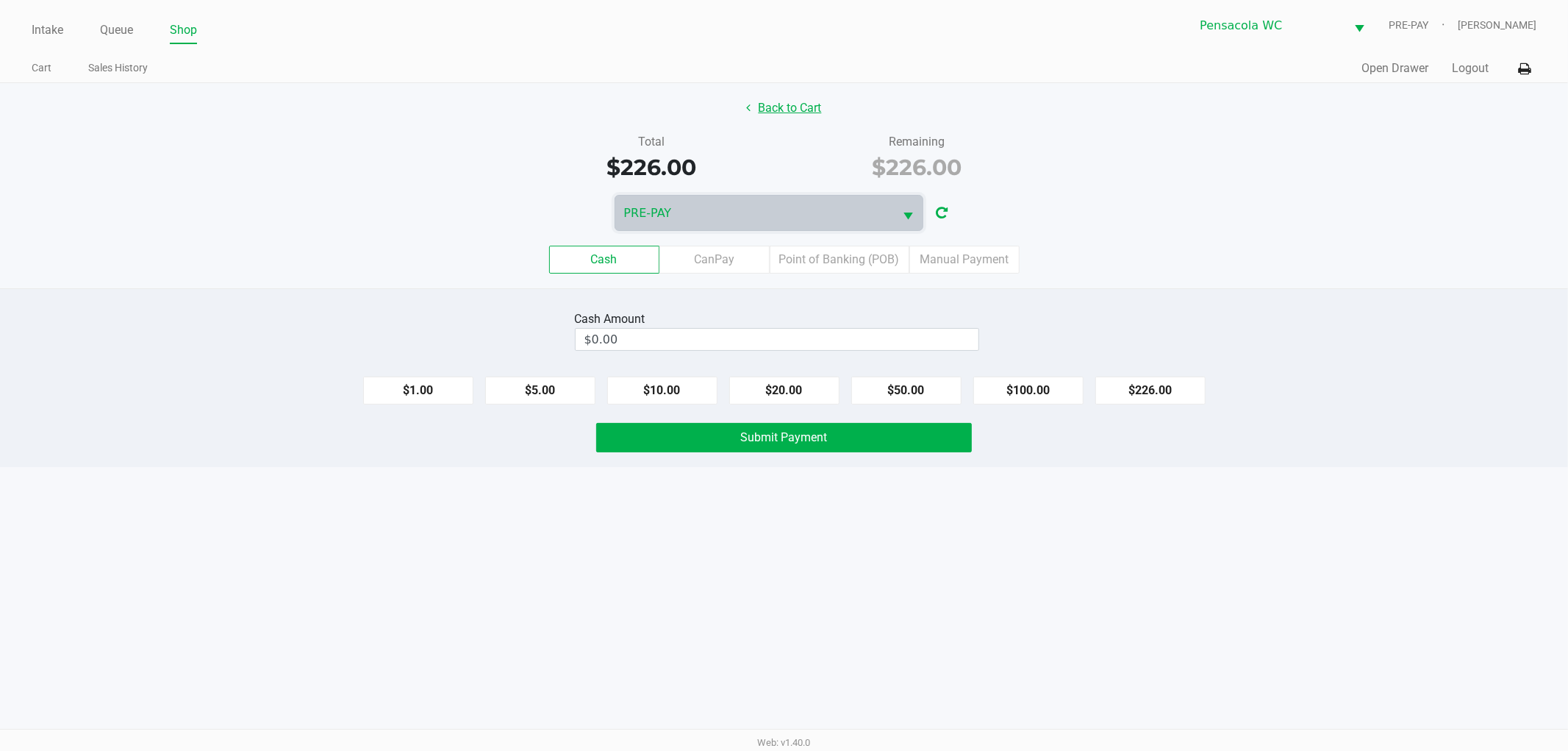
drag, startPoint x: 776, startPoint y: 137, endPoint x: 770, endPoint y: 117, distance: 20.9
click at [770, 117] on div "Back to Cart Total $226.00 Remaining $226.00 PRE-PAY Cash CanPay Point of Banki…" at bounding box center [784, 186] width 1568 height 205
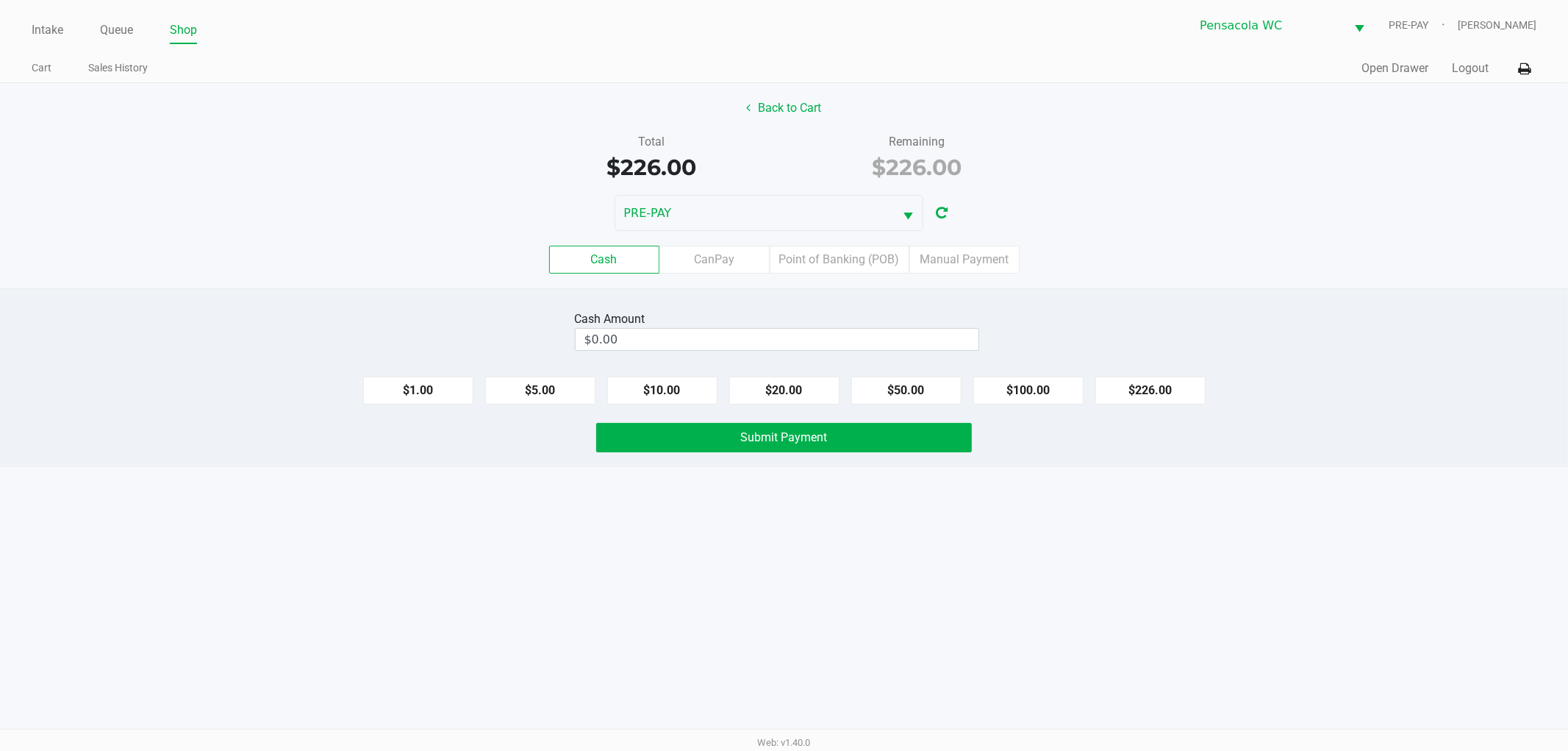
click at [776, 147] on div "Total $226.00" at bounding box center [652, 158] width 266 height 50
click at [810, 157] on div "$226.00" at bounding box center [917, 167] width 243 height 33
click at [938, 263] on label "Manual Payment" at bounding box center [965, 260] width 111 height 28
click at [0, 0] on 8 "Manual Payment" at bounding box center [0, 0] width 0 height 0
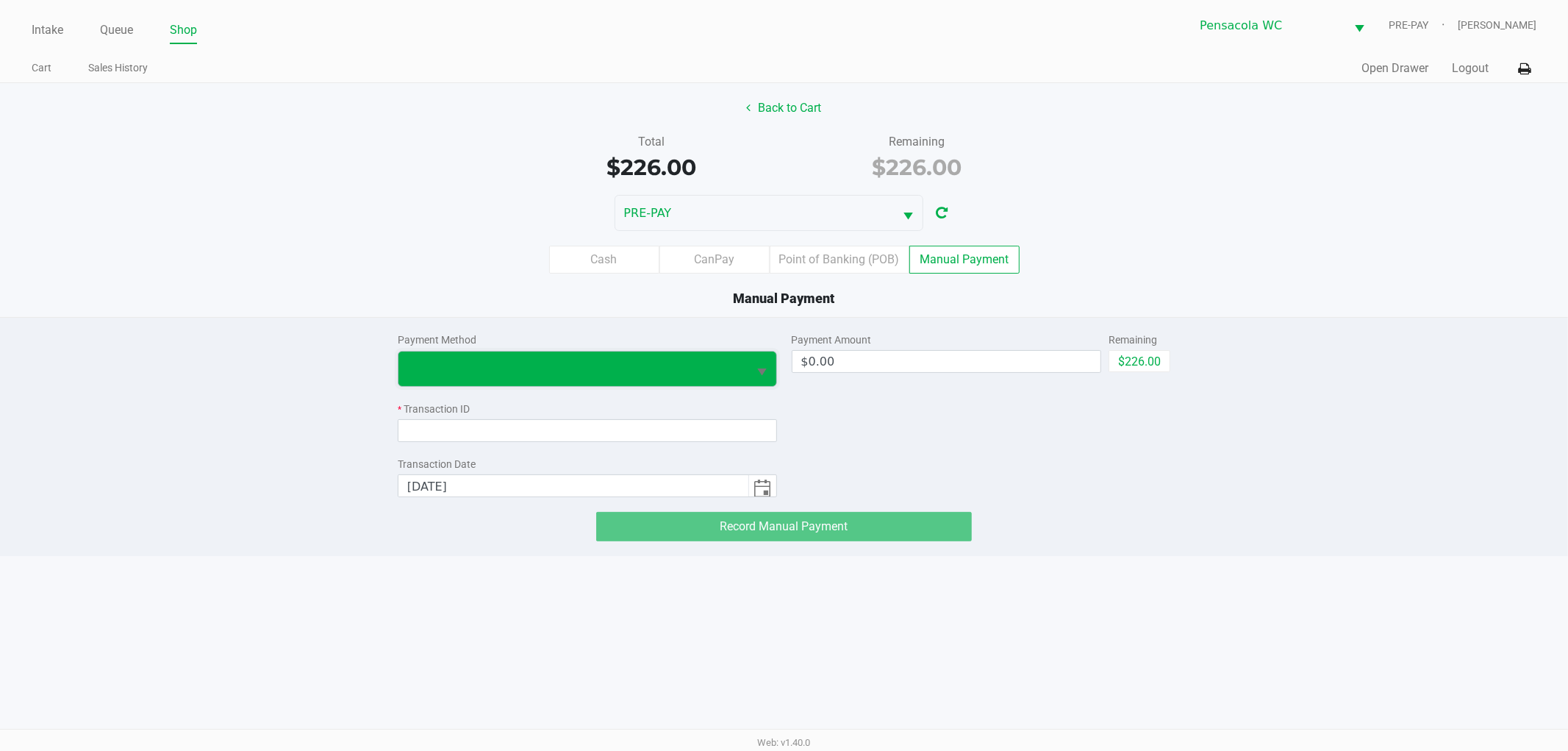
click at [657, 364] on span at bounding box center [574, 369] width 332 height 18
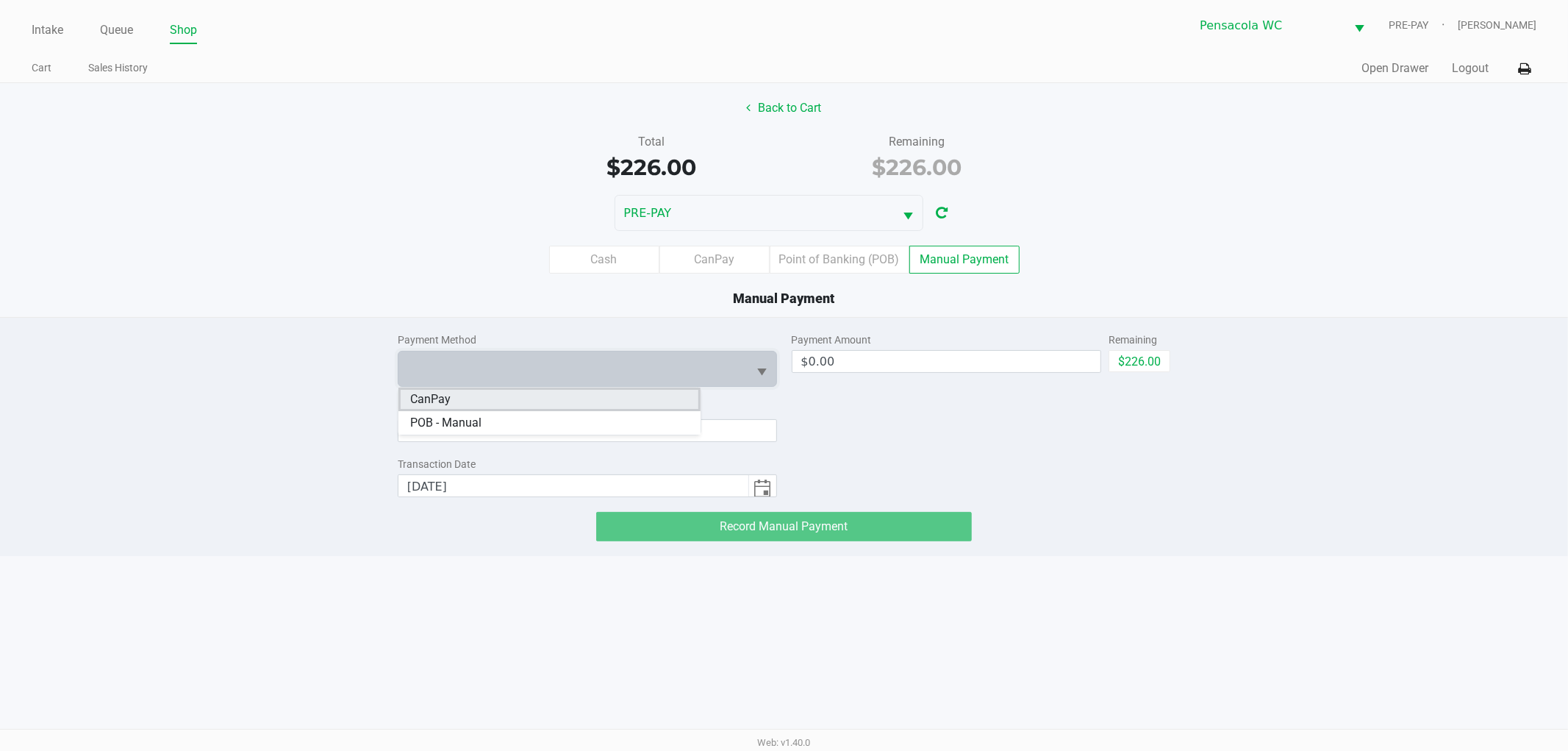
click at [611, 404] on li "CanPay" at bounding box center [549, 399] width 302 height 24
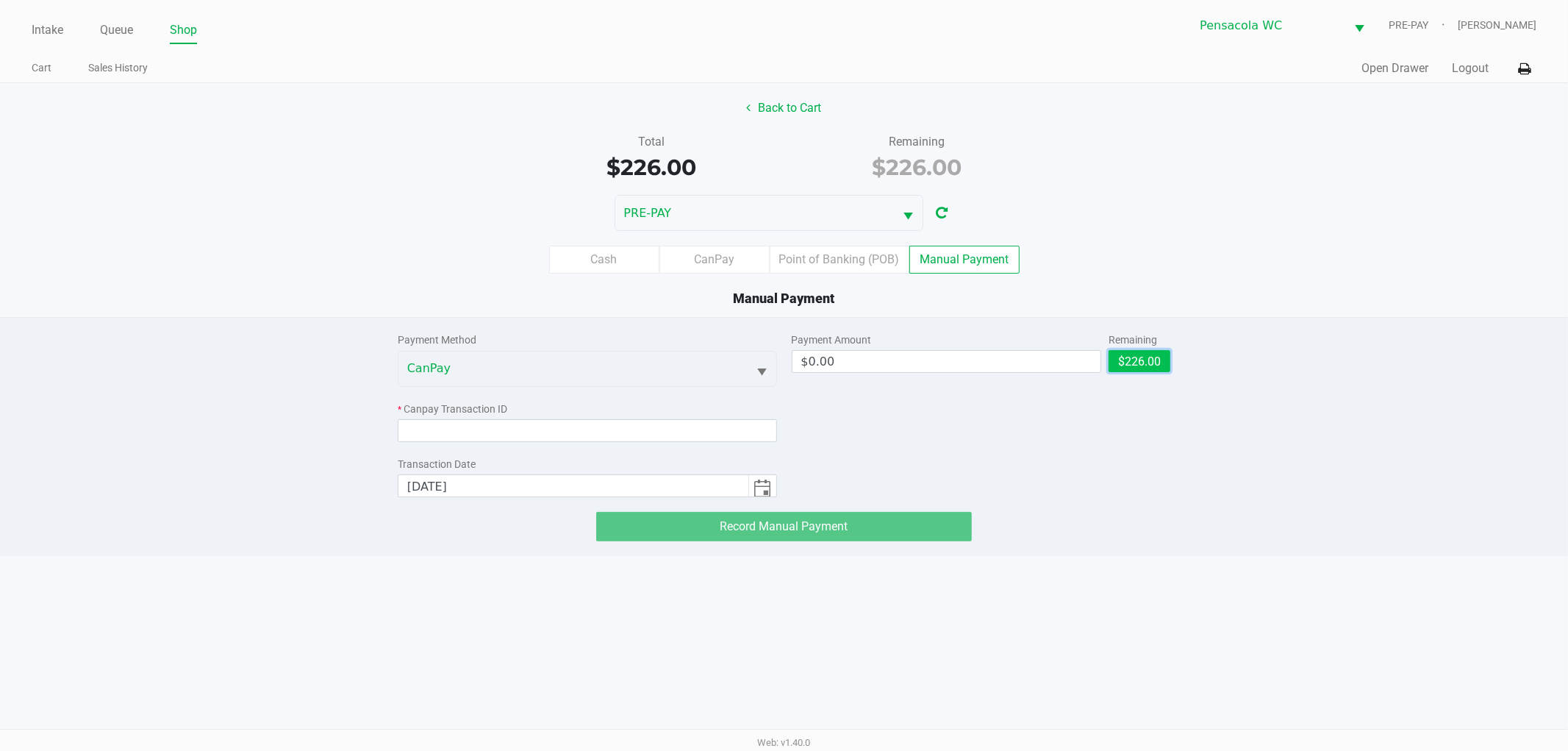
drag, startPoint x: 1158, startPoint y: 360, endPoint x: 809, endPoint y: 391, distance: 350.4
click at [1157, 361] on button "$226.00" at bounding box center [1139, 361] width 62 height 22
type input "$226.00"
click at [522, 420] on input at bounding box center [587, 430] width 379 height 23
paste input "1ALEHUQE8APE"
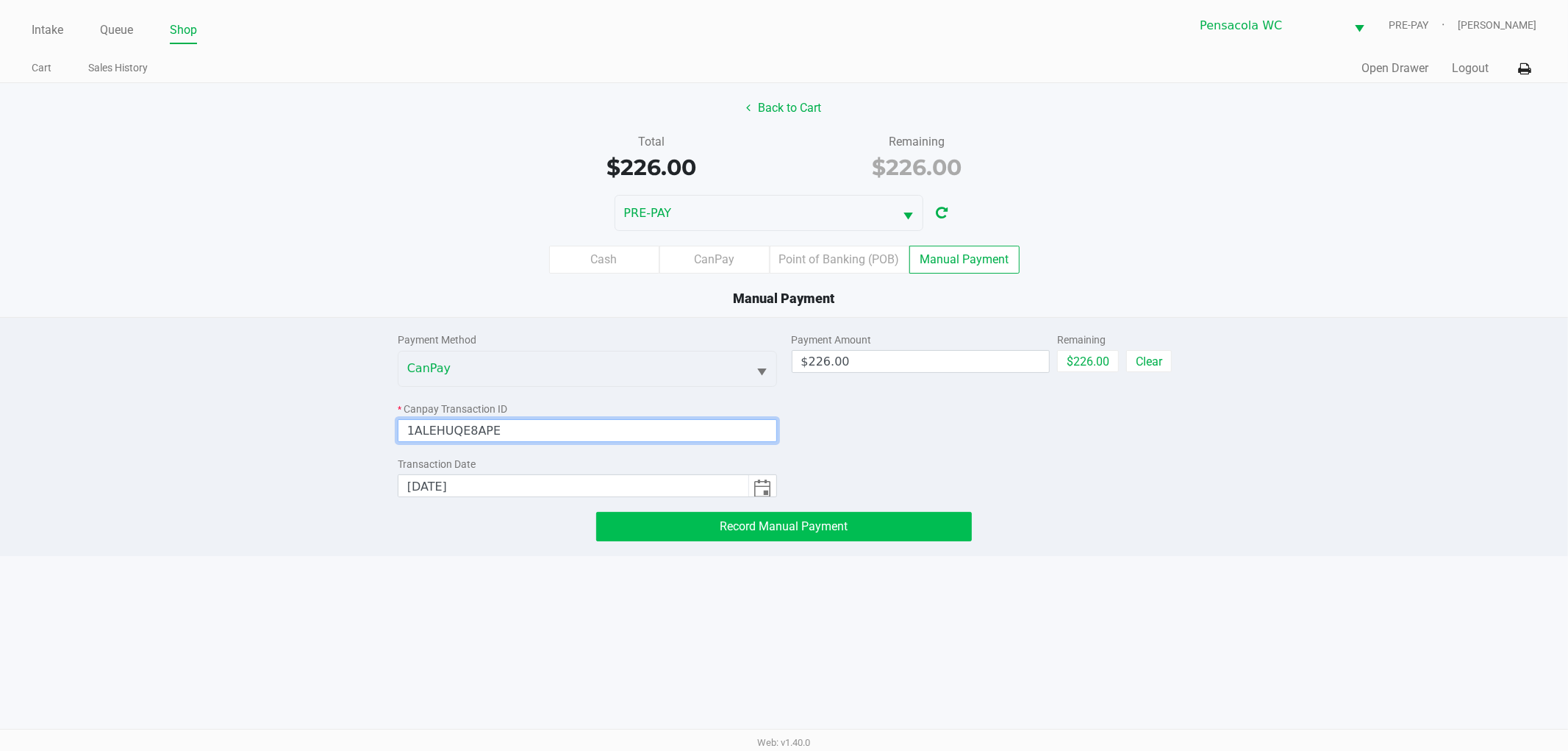
type input "1ALEHUQE8APE"
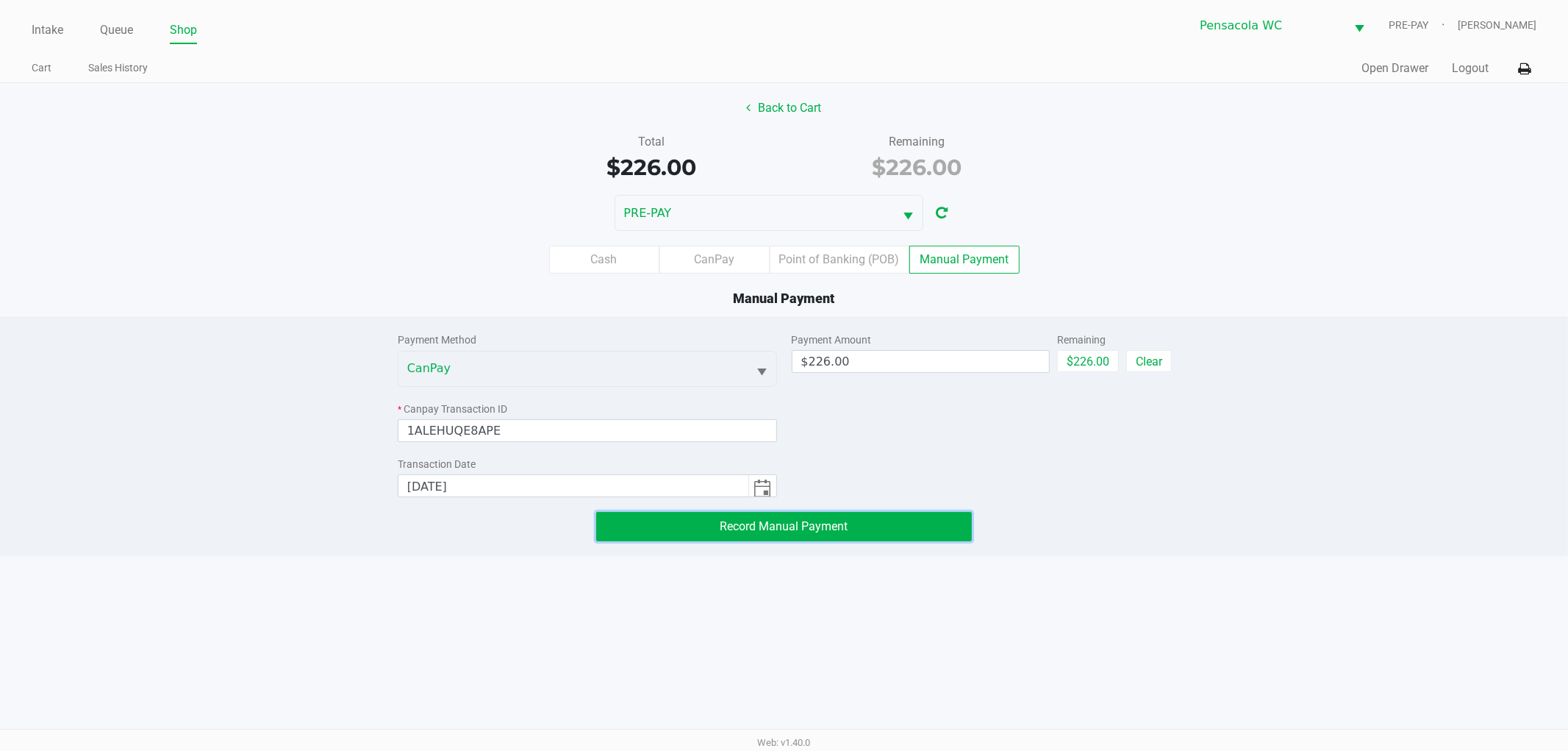
drag, startPoint x: 666, startPoint y: 522, endPoint x: 672, endPoint y: 518, distance: 7.2
click at [667, 520] on button "Record Manual Payment" at bounding box center [784, 527] width 375 height 30
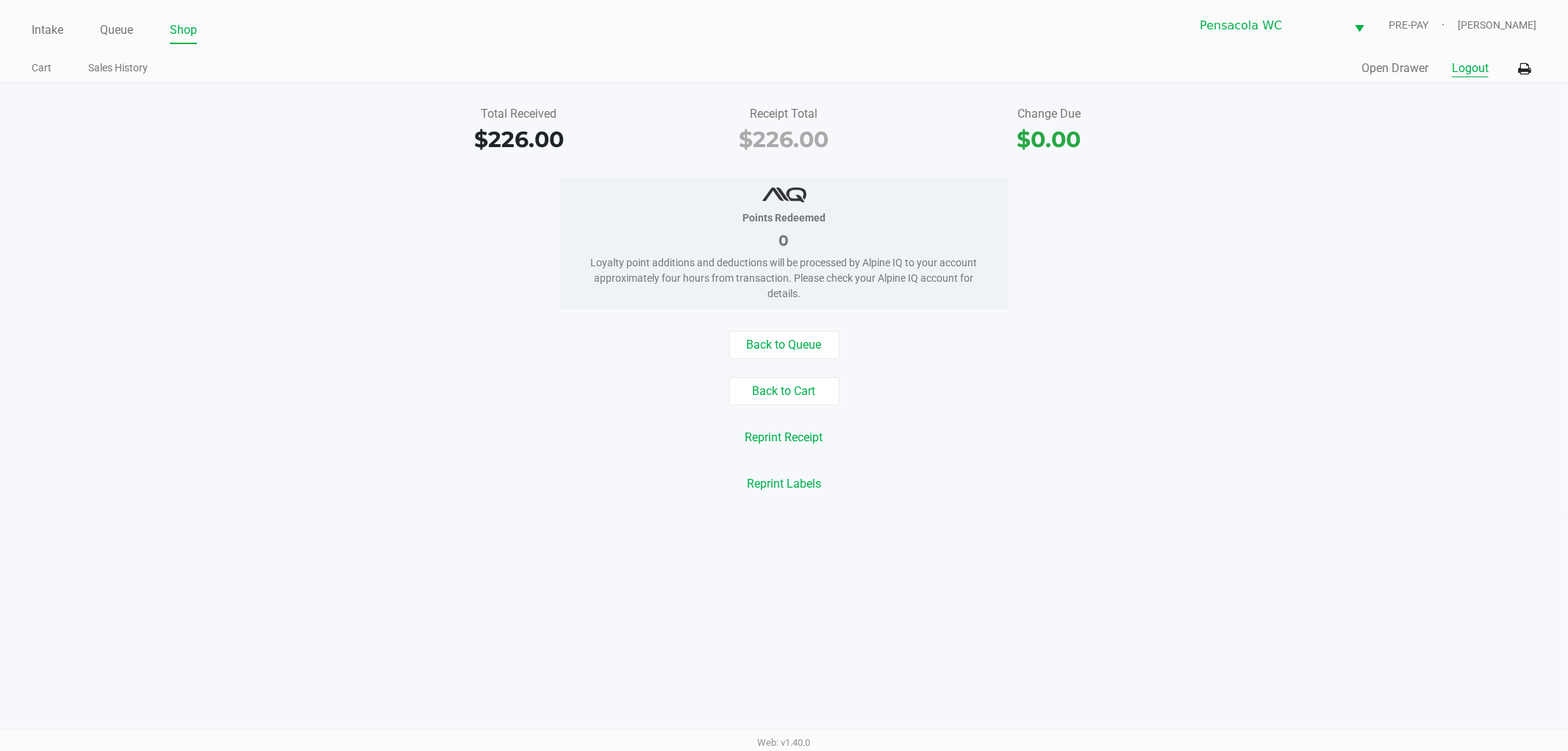
click at [1456, 64] on button "Logout" at bounding box center [1471, 68] width 37 height 18
